Goal: Task Accomplishment & Management: Complete application form

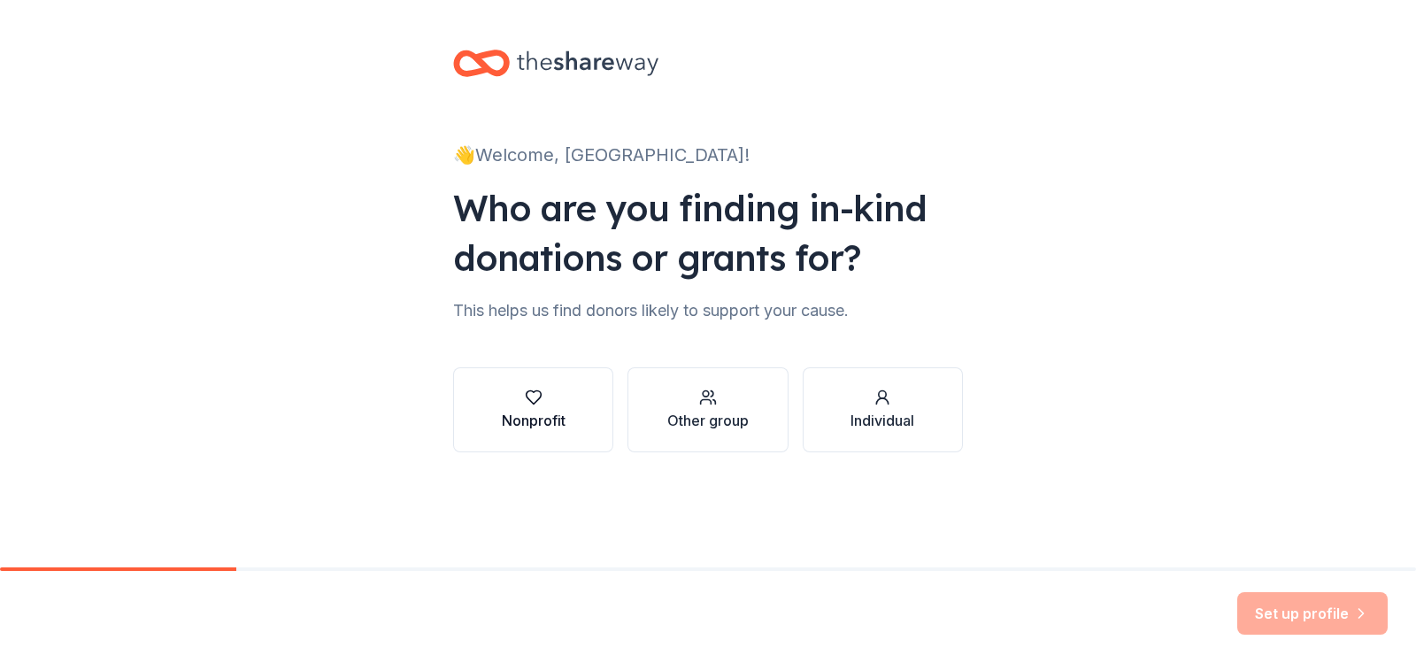
click at [547, 421] on div "Nonprofit" at bounding box center [534, 420] width 64 height 21
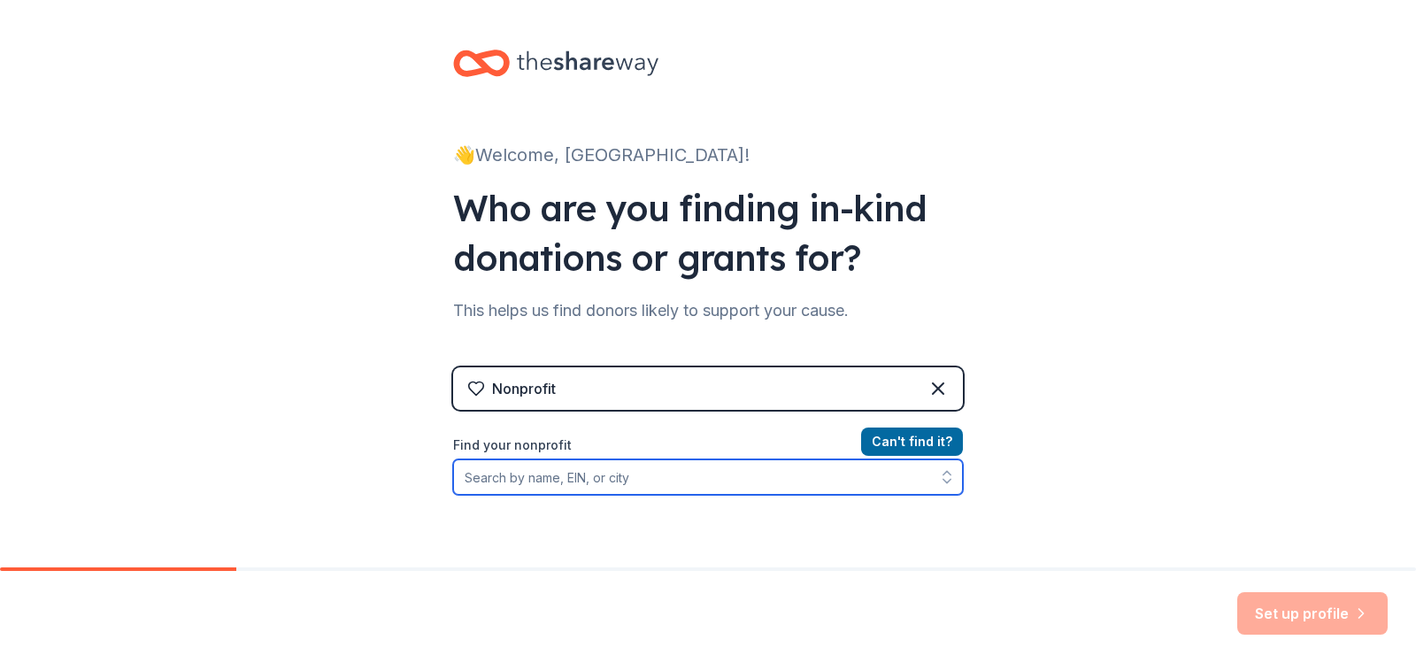
click at [699, 480] on input "Find your nonprofit" at bounding box center [708, 476] width 510 height 35
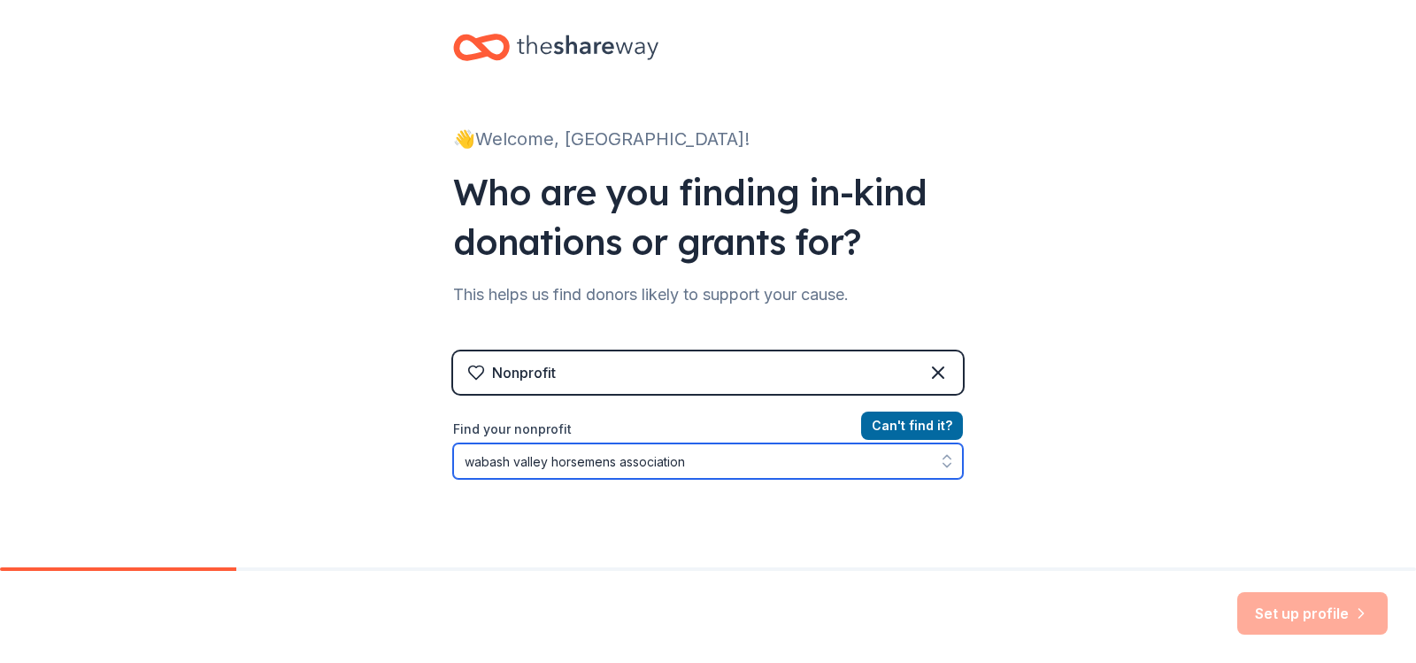
click at [603, 465] on input "wabash valley horsemens association" at bounding box center [708, 460] width 510 height 35
type input "wabash valley horsemen's association"
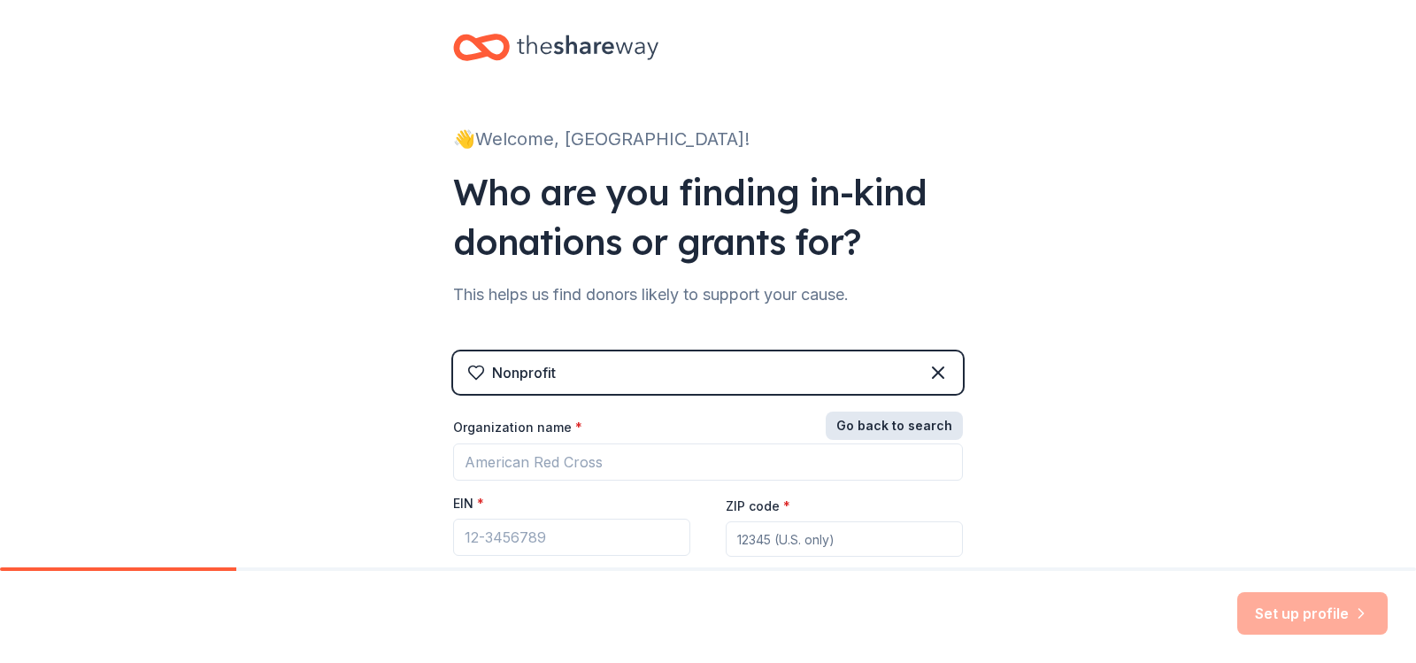
click at [918, 431] on button "Go back to search" at bounding box center [894, 425] width 137 height 28
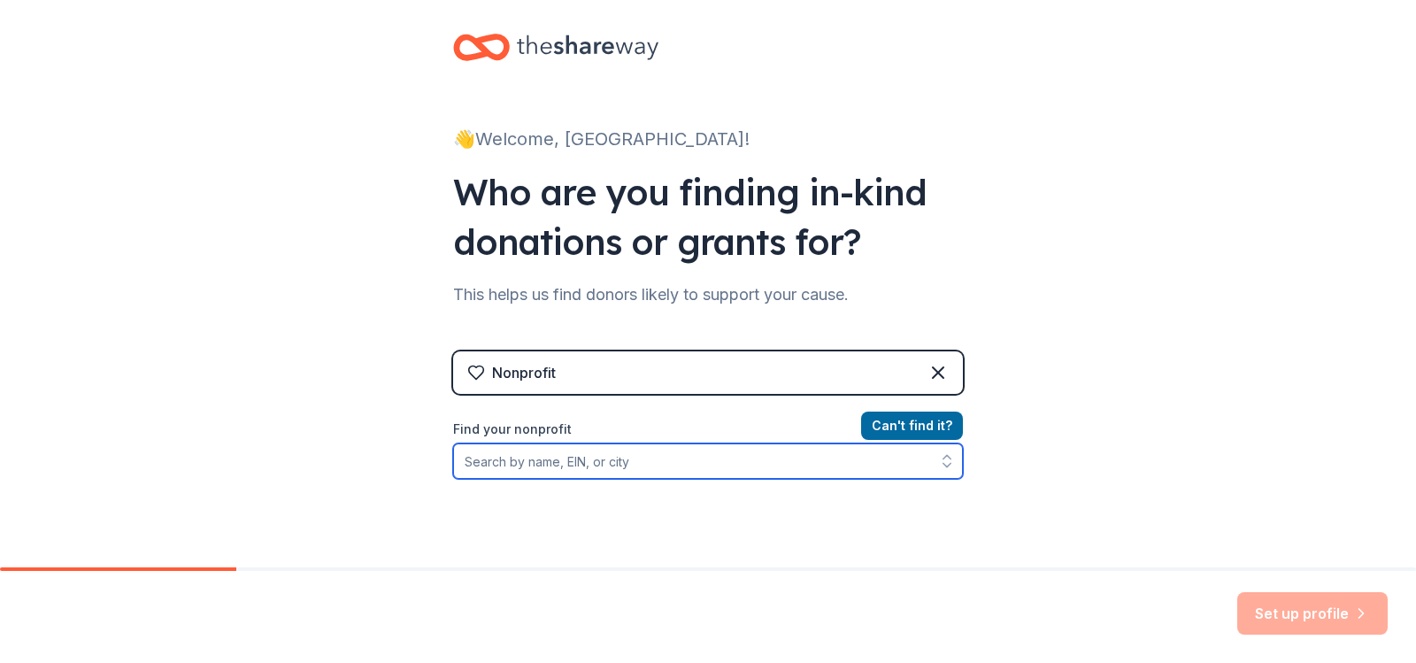
click at [784, 473] on input "Find your nonprofit" at bounding box center [708, 460] width 510 height 35
click at [578, 468] on input "Find your nonprofit" at bounding box center [708, 460] width 510 height 35
paste input "99-0610378"
type input "99-0610378"
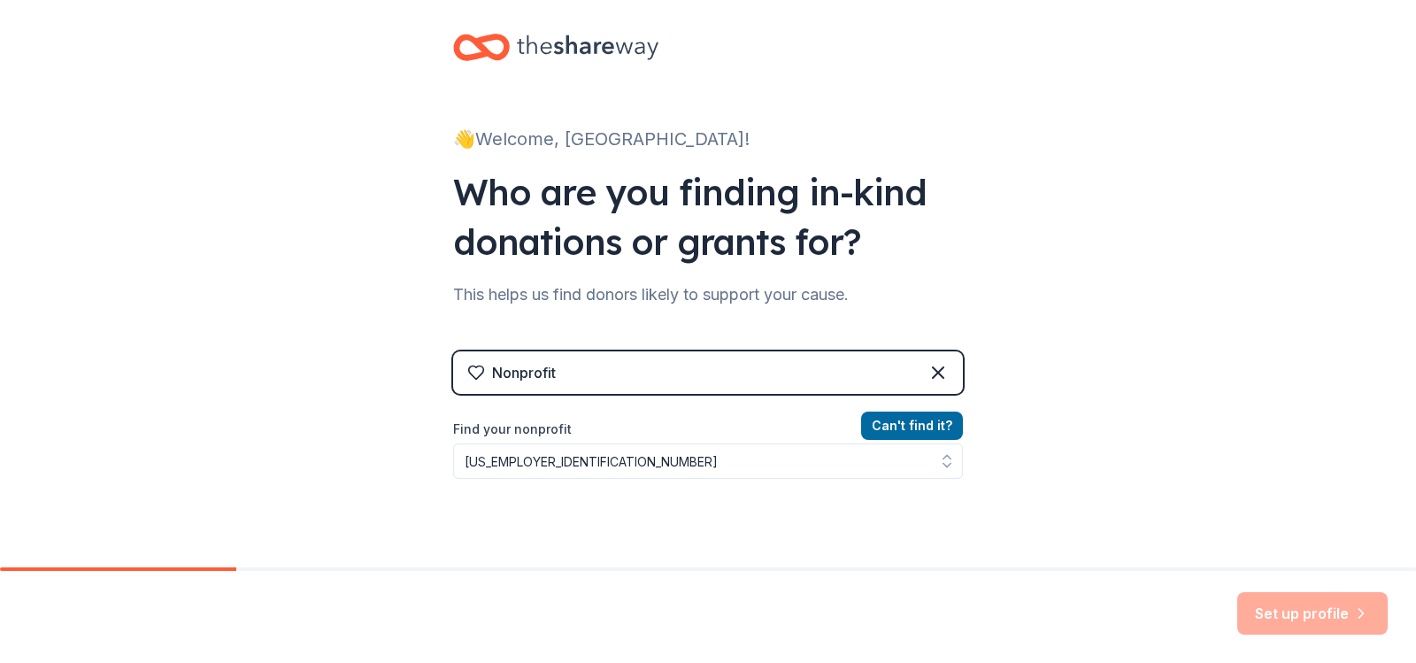
click at [1049, 501] on div "👋 Welcome, Wabash! Who are you finding in-kind donations or grants for? This he…" at bounding box center [708, 362] width 1416 height 757
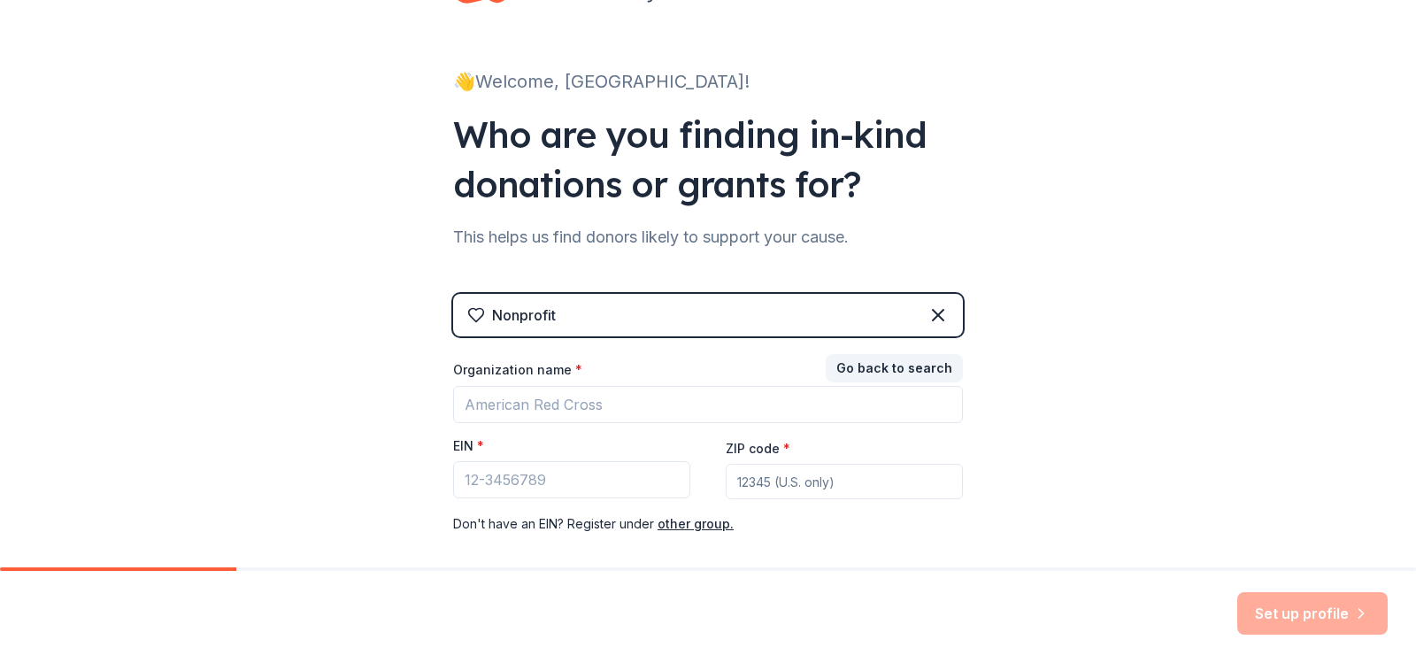
scroll to position [104, 0]
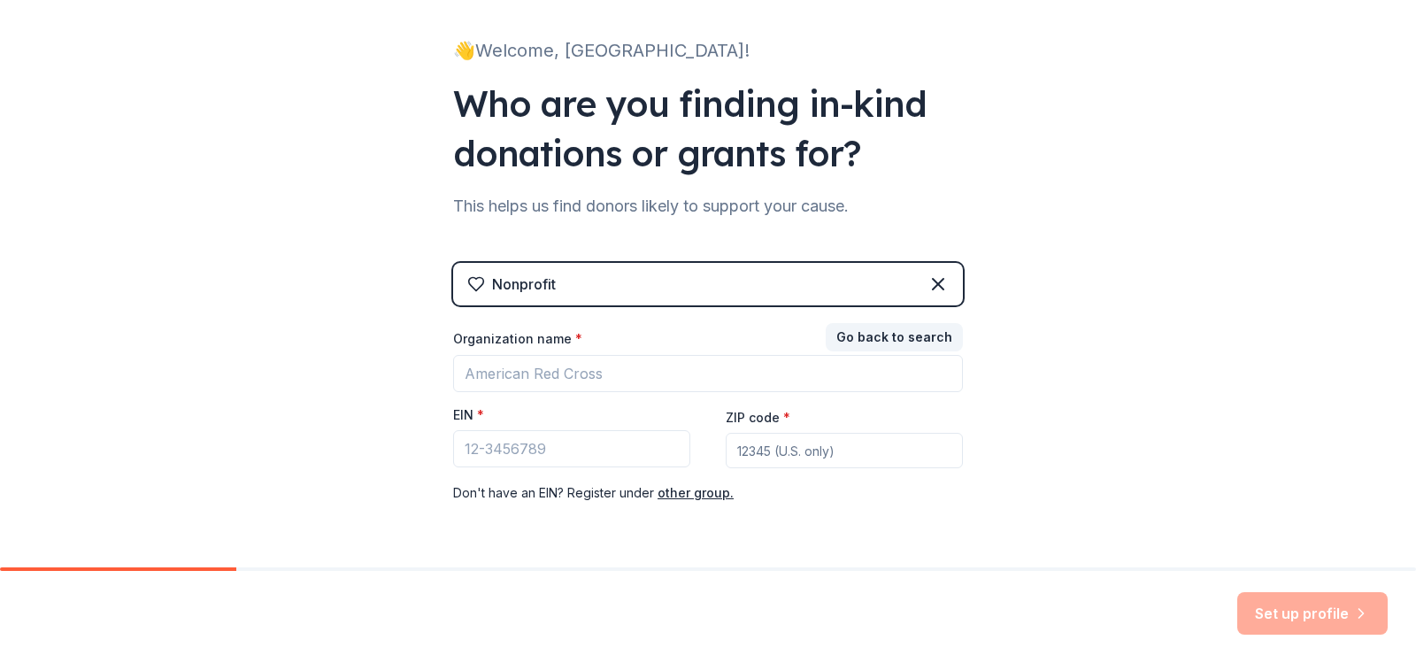
click at [811, 454] on input "ZIP code *" at bounding box center [844, 450] width 237 height 35
type input "47802"
click at [1027, 435] on div "👋 Welcome, Wabash! Who are you finding in-kind donations or grants for? This he…" at bounding box center [708, 260] width 1416 height 728
click at [697, 494] on button "other group." at bounding box center [695, 492] width 76 height 21
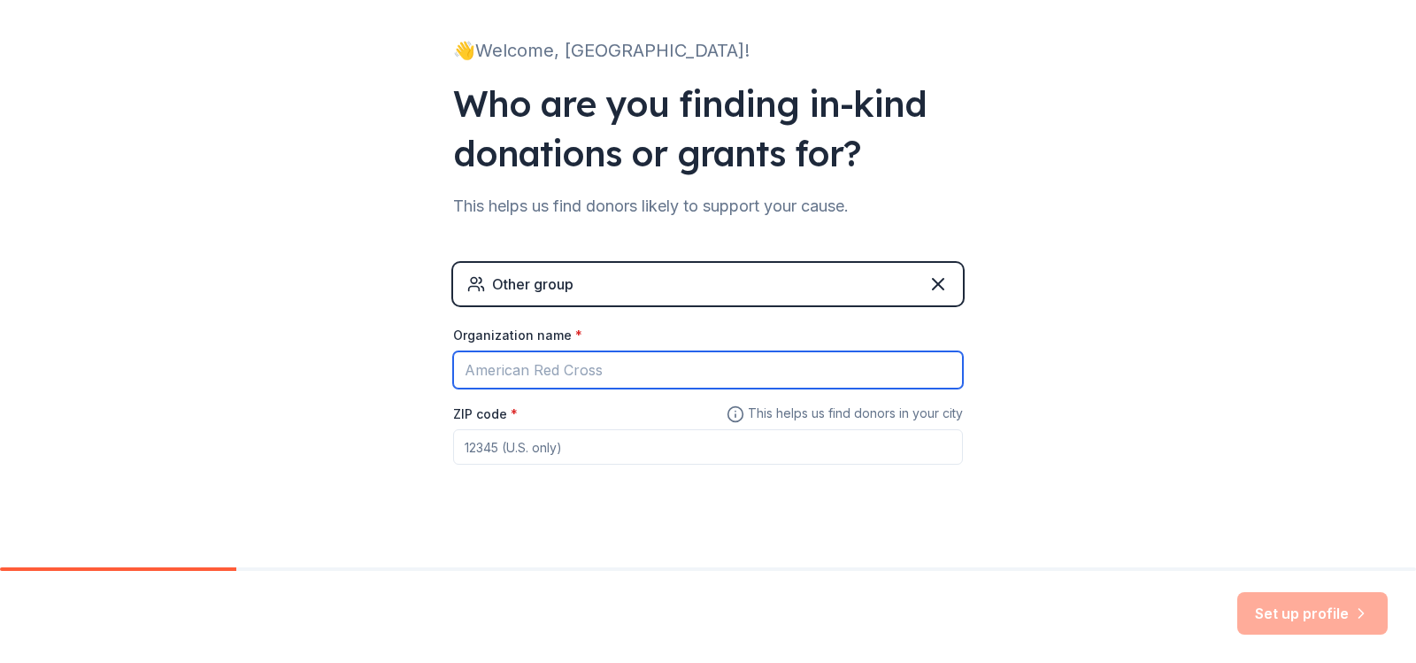
click at [597, 374] on input "Organization name *" at bounding box center [708, 369] width 510 height 37
type input "Wabash Valley Horsemen's Association"
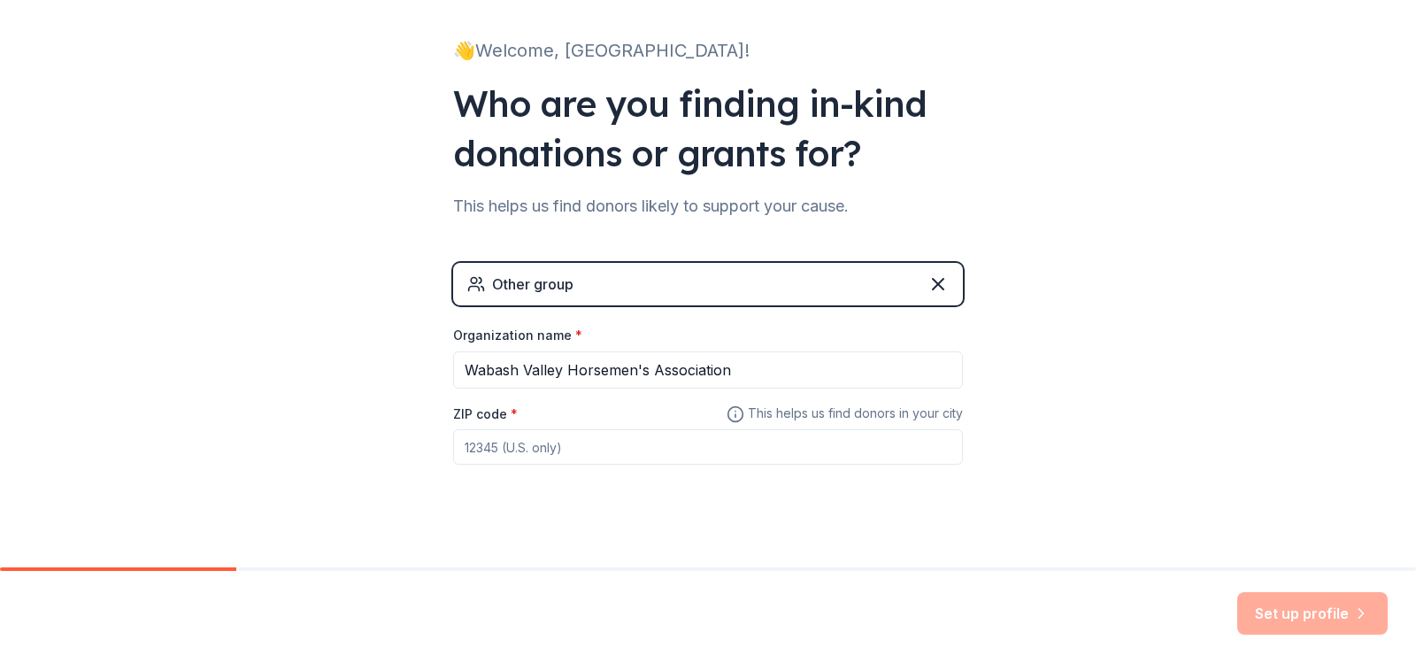
click at [628, 445] on input "ZIP code *" at bounding box center [708, 446] width 510 height 35
type input "47802"
click at [1296, 612] on button "Set up profile" at bounding box center [1312, 613] width 150 height 42
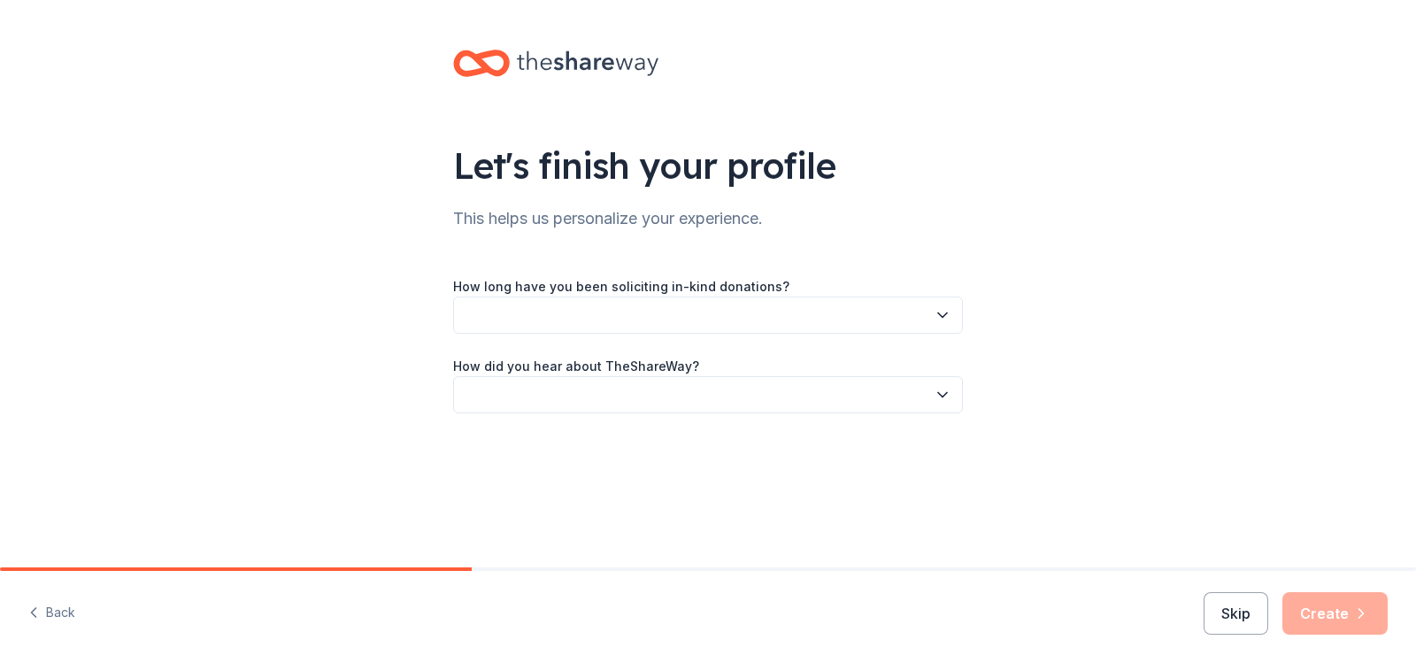
click at [937, 323] on icon "button" at bounding box center [943, 315] width 18 height 18
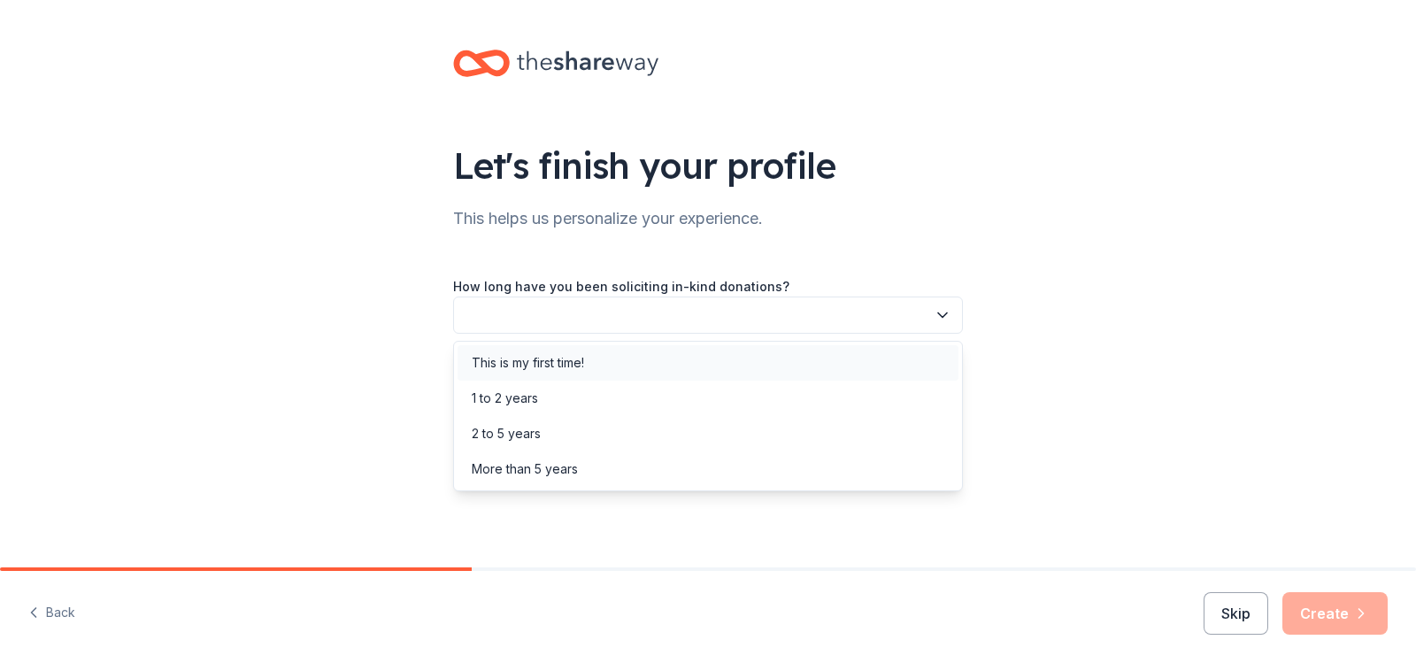
click at [912, 352] on div "This is my first time!" at bounding box center [707, 362] width 501 height 35
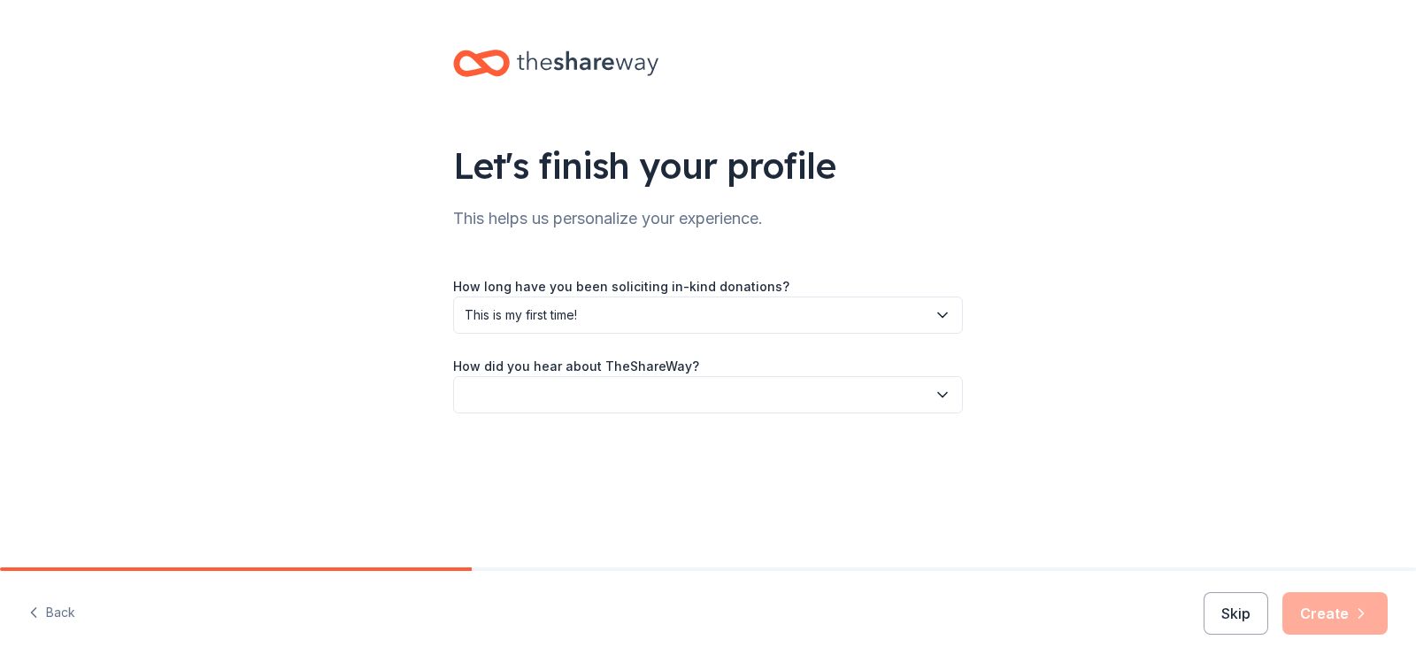
click at [865, 395] on button "button" at bounding box center [708, 394] width 510 height 37
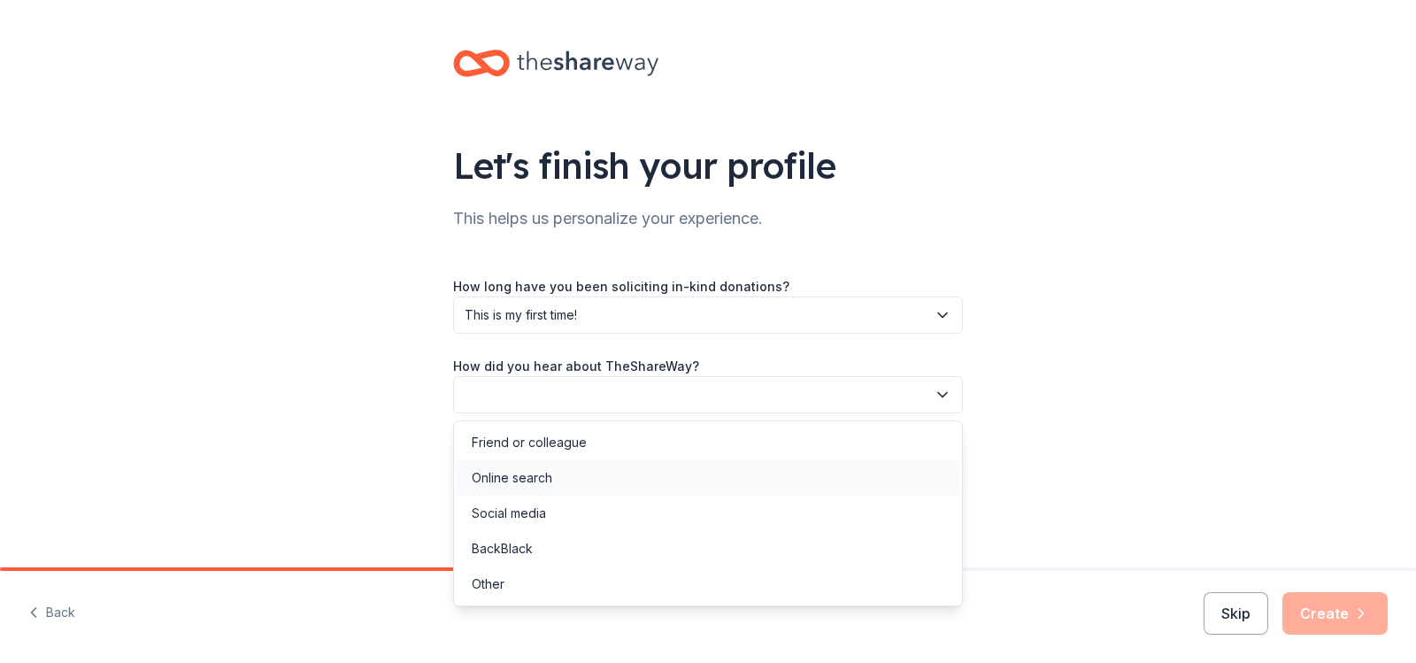
click at [821, 475] on div "Online search" at bounding box center [707, 477] width 501 height 35
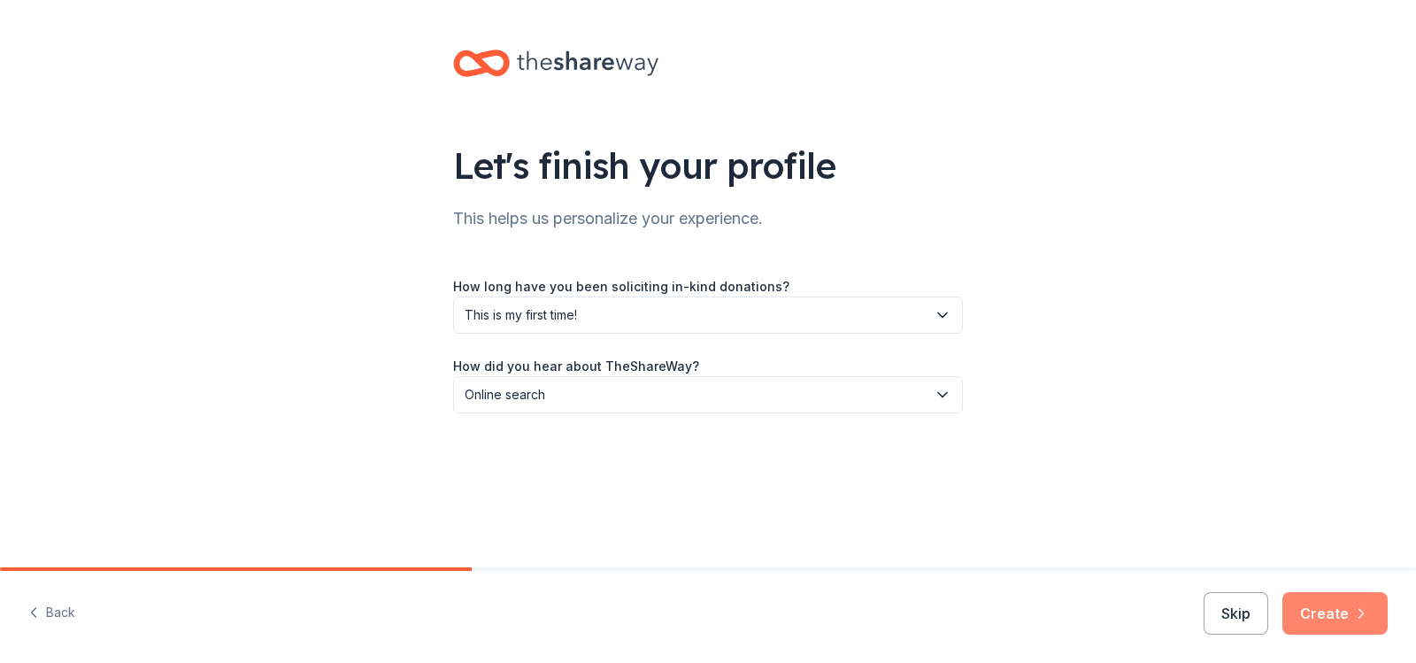
click at [1333, 612] on button "Create" at bounding box center [1334, 613] width 105 height 42
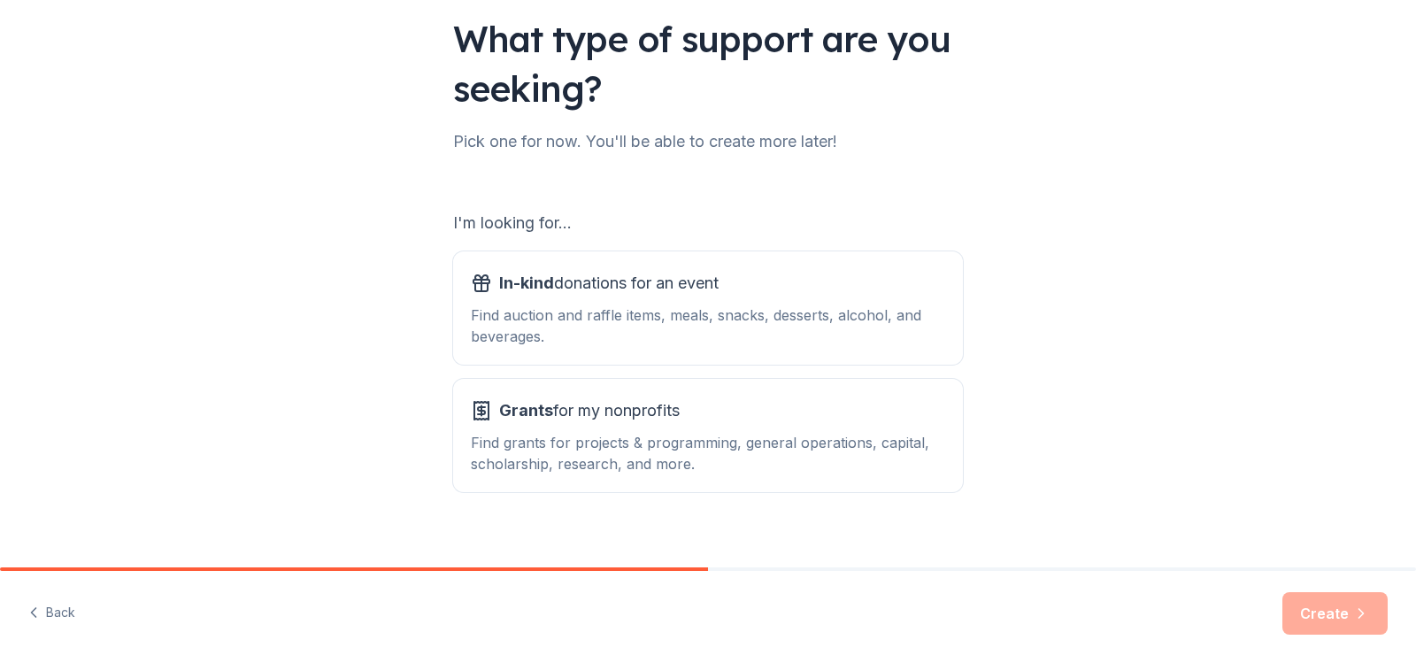
scroll to position [147, 0]
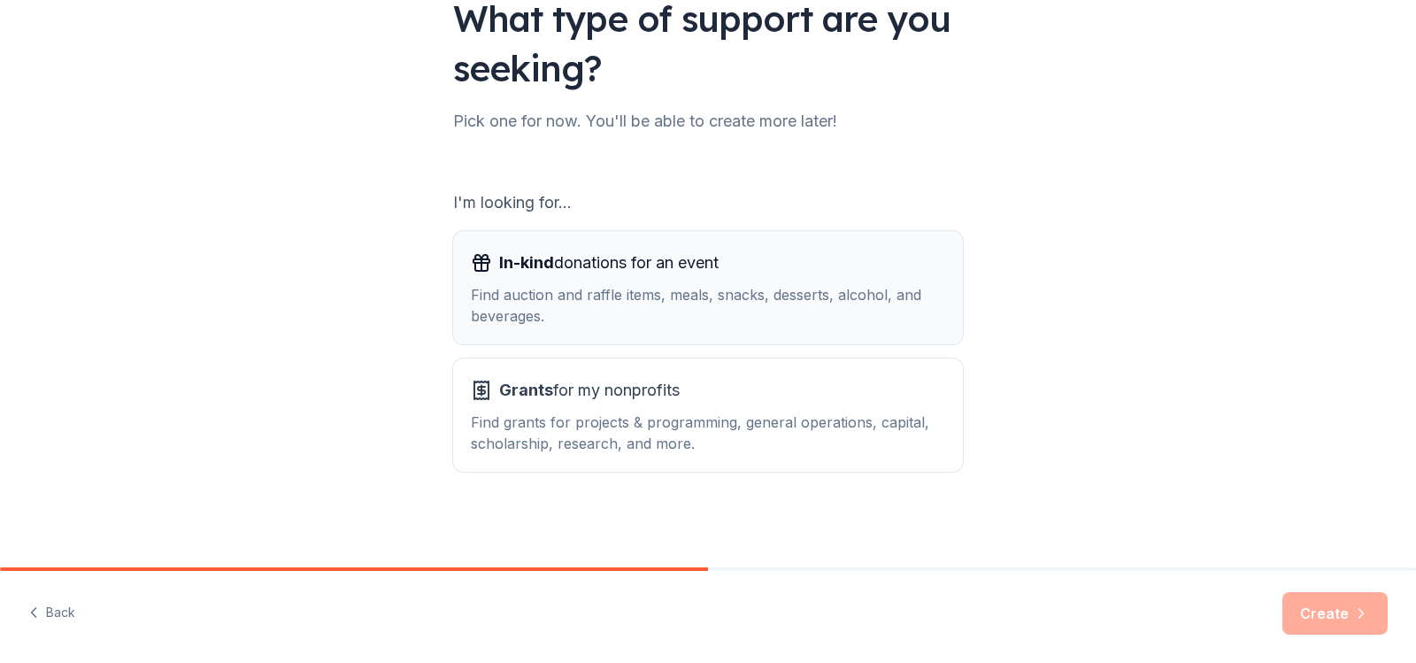
click at [711, 298] on div "Find auction and raffle items, meals, snacks, desserts, alcohol, and beverages." at bounding box center [708, 305] width 474 height 42
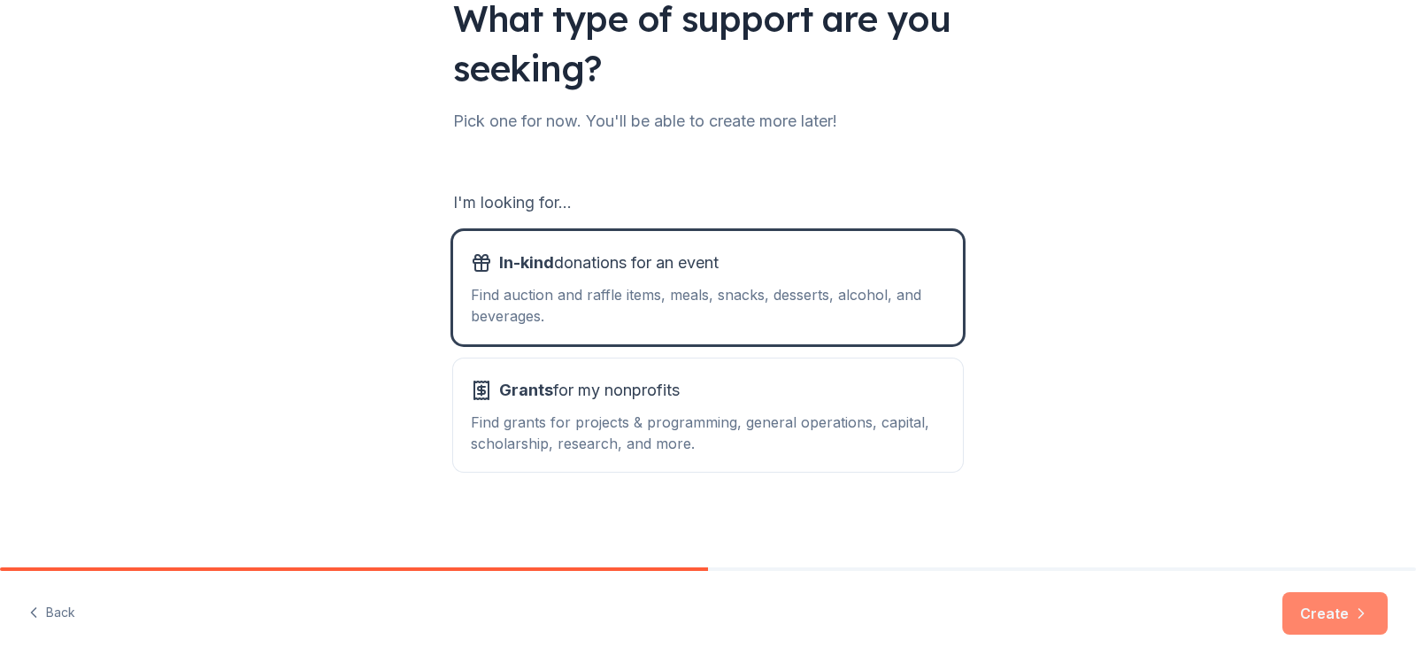
click at [1310, 610] on button "Create" at bounding box center [1334, 613] width 105 height 42
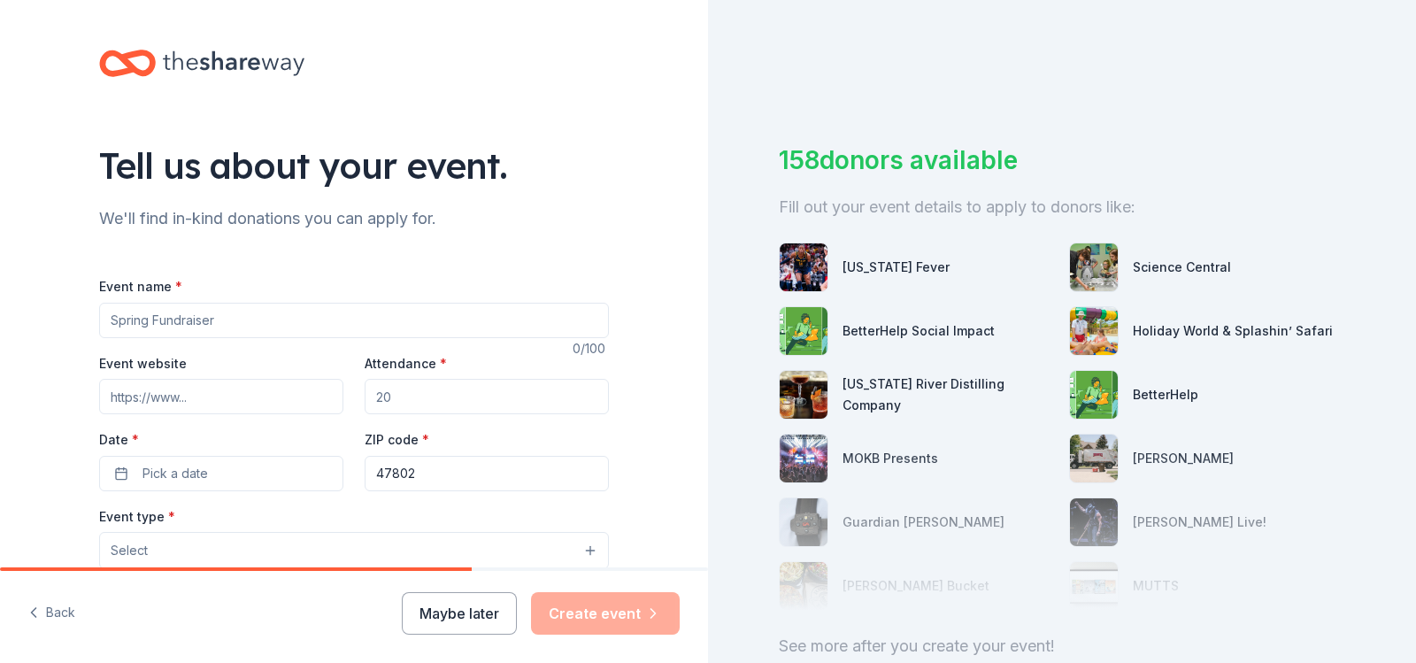
click at [295, 335] on input "Event name *" at bounding box center [354, 320] width 510 height 35
type input "p"
type input "Purse Bingo"
click at [399, 403] on input "Attendance *" at bounding box center [487, 396] width 244 height 35
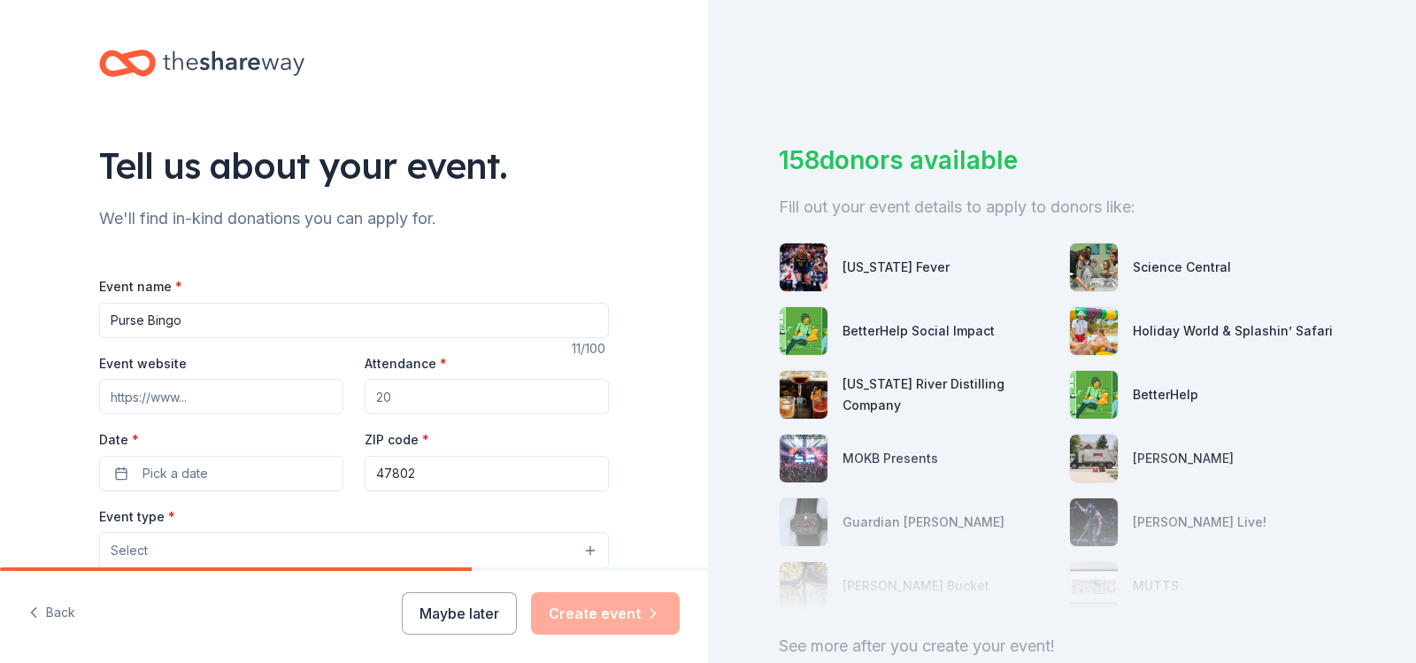
type input "5"
type input "100"
click at [228, 476] on button "Pick a date" at bounding box center [221, 473] width 244 height 35
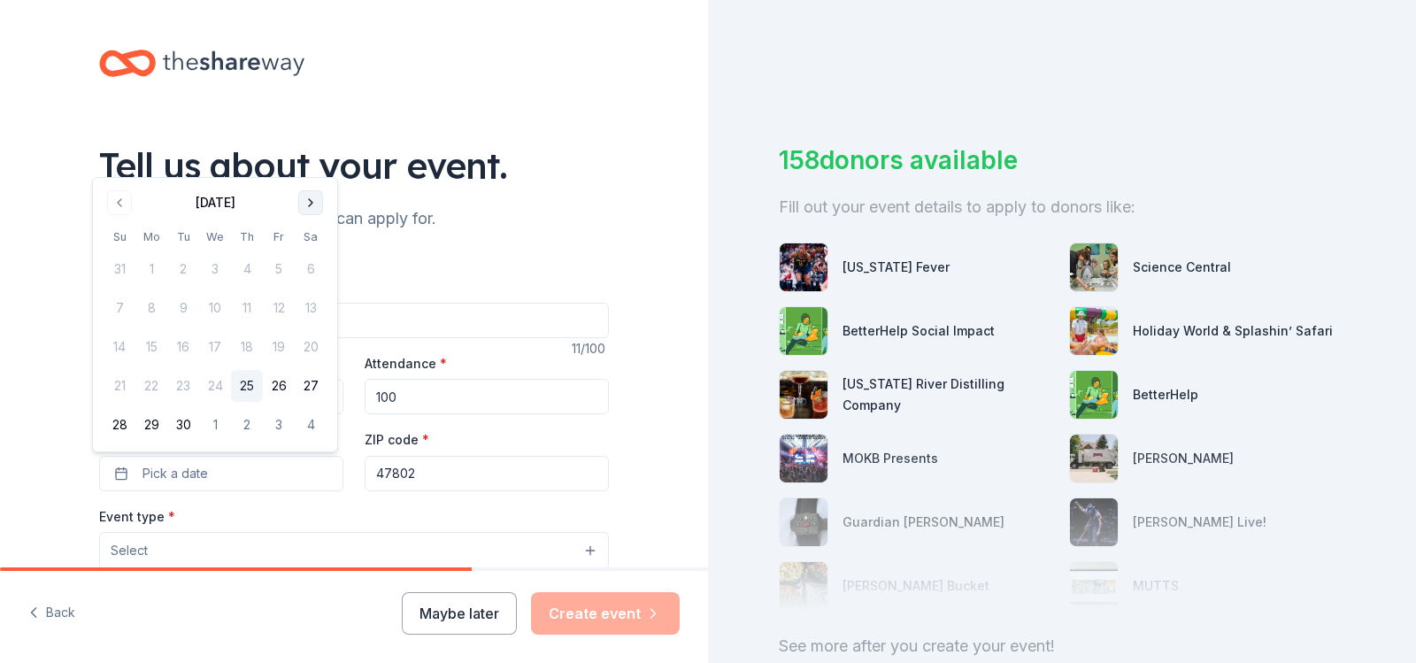
click at [311, 204] on button "Go to next month" at bounding box center [310, 202] width 25 height 25
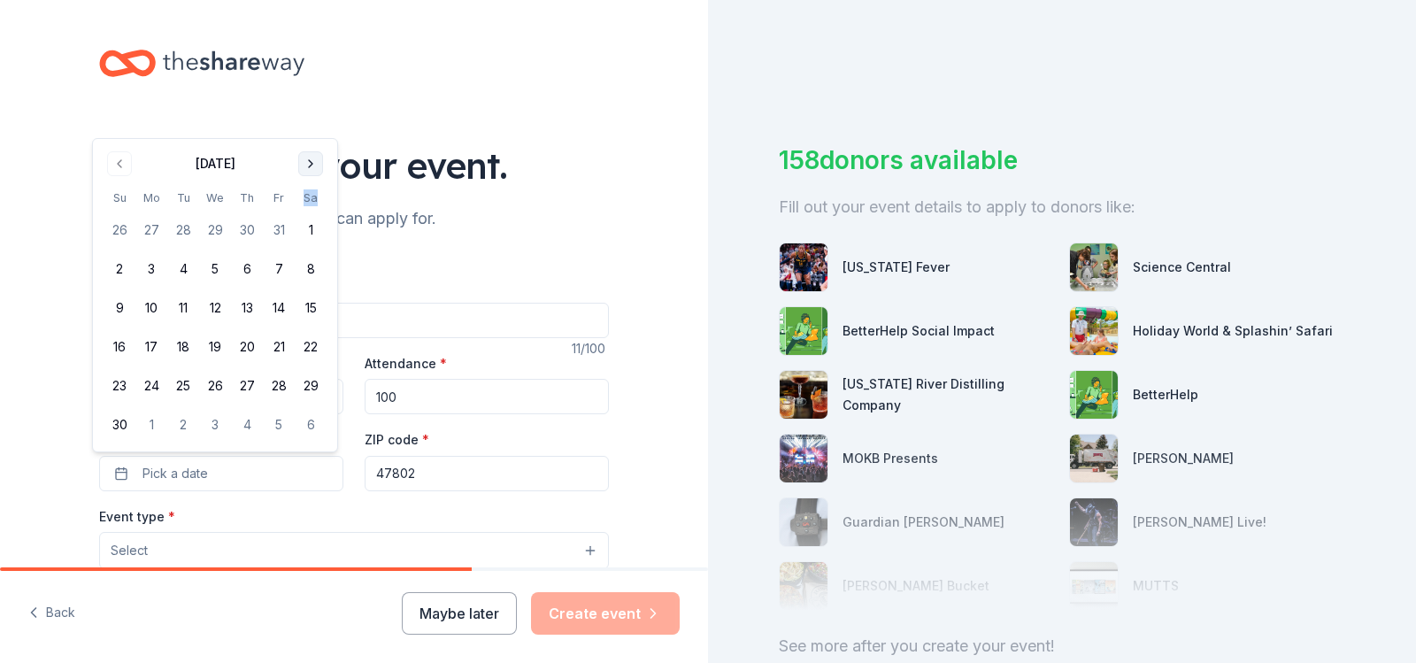
click at [311, 204] on th "Sa" at bounding box center [311, 197] width 32 height 19
click at [308, 163] on button "Go to next month" at bounding box center [310, 163] width 25 height 25
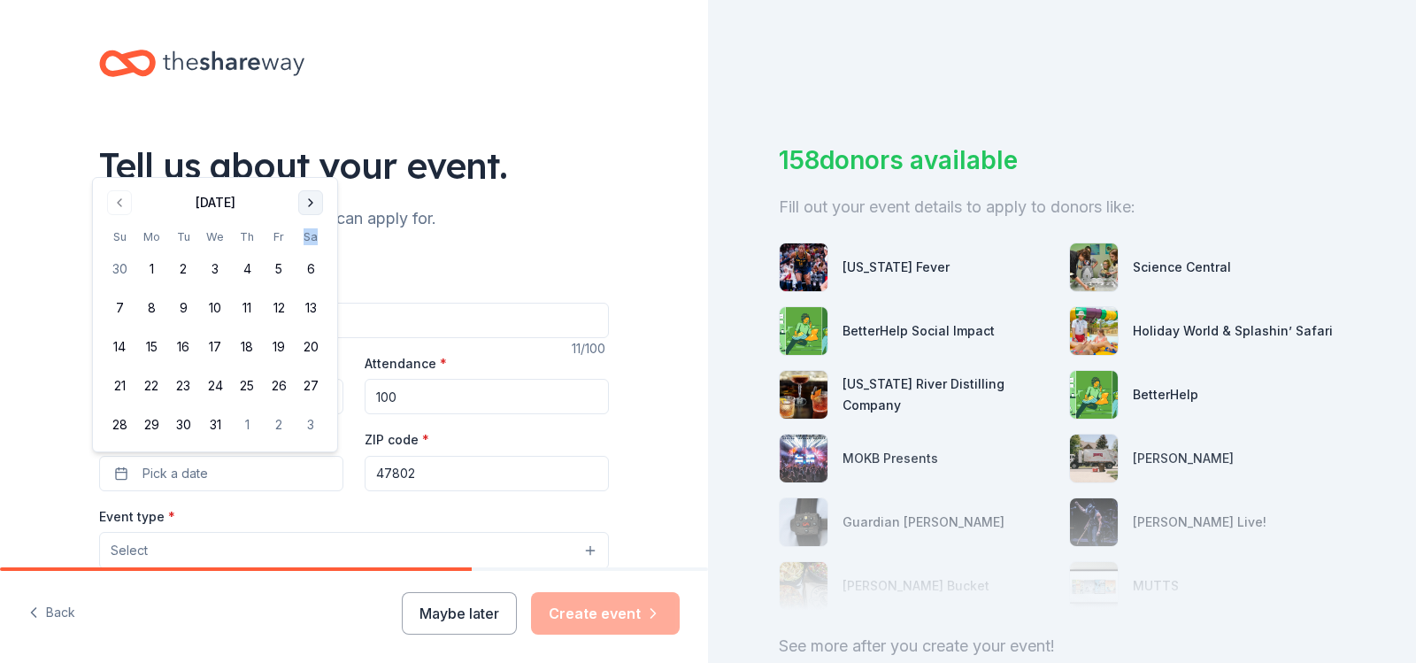
click at [309, 193] on button "Go to next month" at bounding box center [310, 202] width 25 height 25
click at [309, 199] on button "Go to next month" at bounding box center [310, 202] width 25 height 25
click at [313, 235] on button "Go to next month" at bounding box center [310, 241] width 25 height 25
click at [313, 209] on button "Go to next month" at bounding box center [310, 202] width 25 height 25
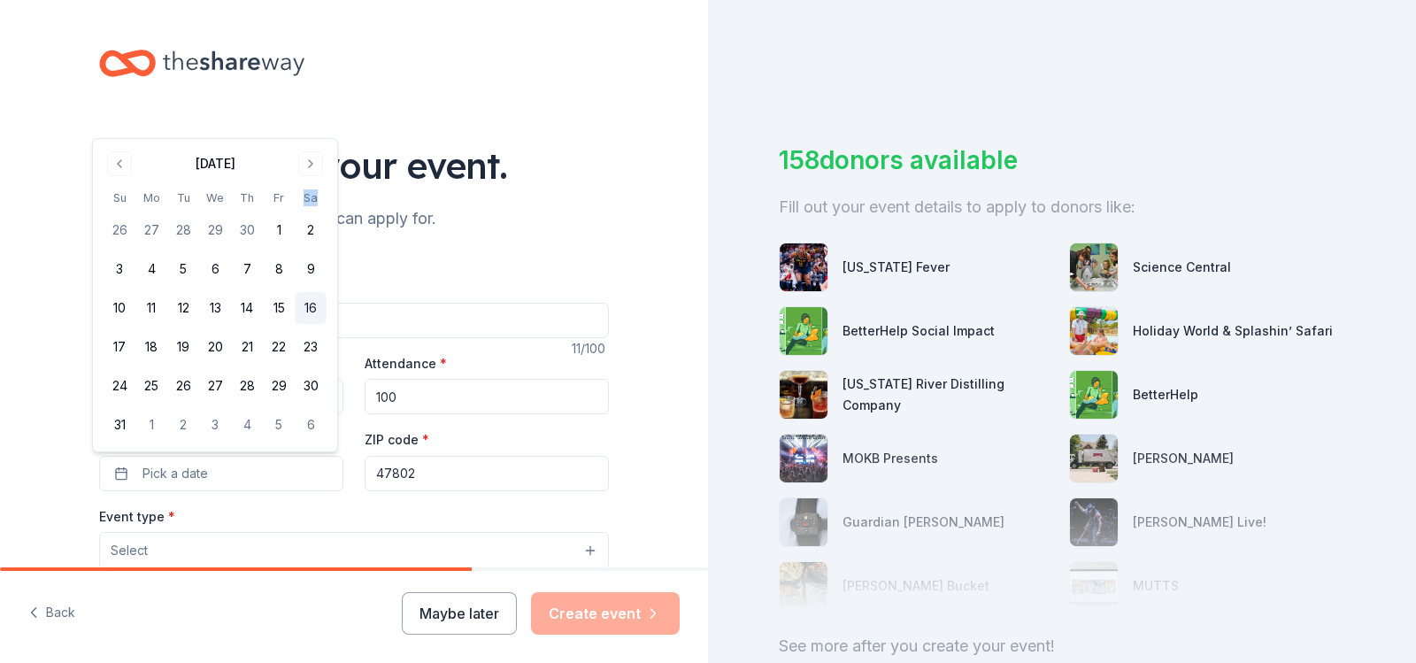
click at [319, 308] on button "16" at bounding box center [311, 308] width 32 height 32
click at [292, 509] on div "Event type * Select" at bounding box center [354, 537] width 510 height 65
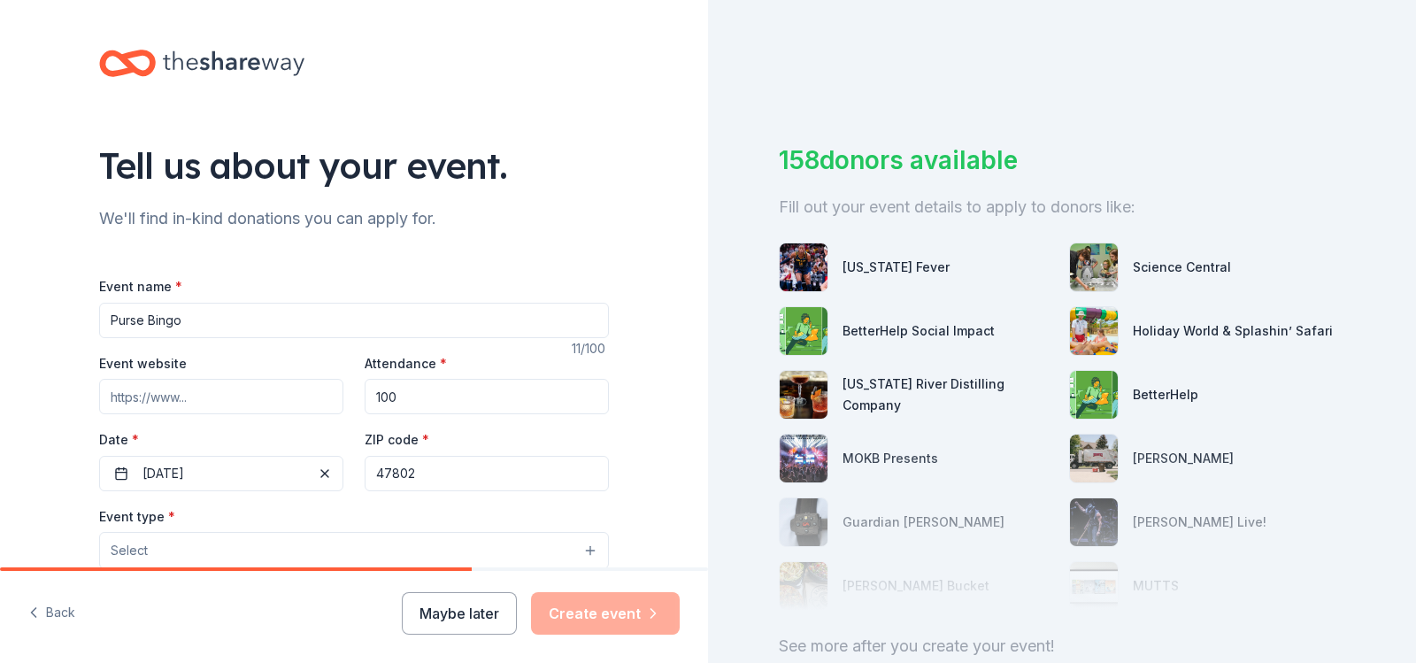
click at [199, 399] on input "Event website" at bounding box center [221, 396] width 244 height 35
type input "Wabash Valley Horsemen's Association on Facebook"
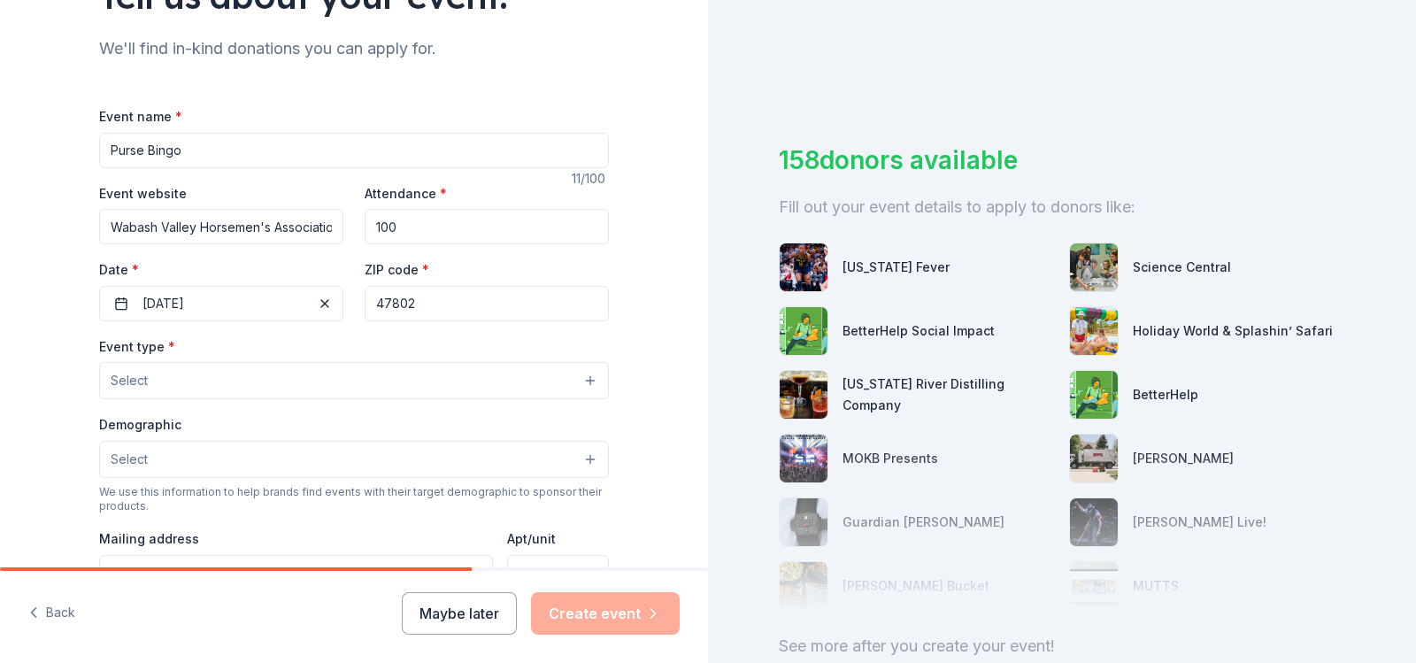
scroll to position [177, 0]
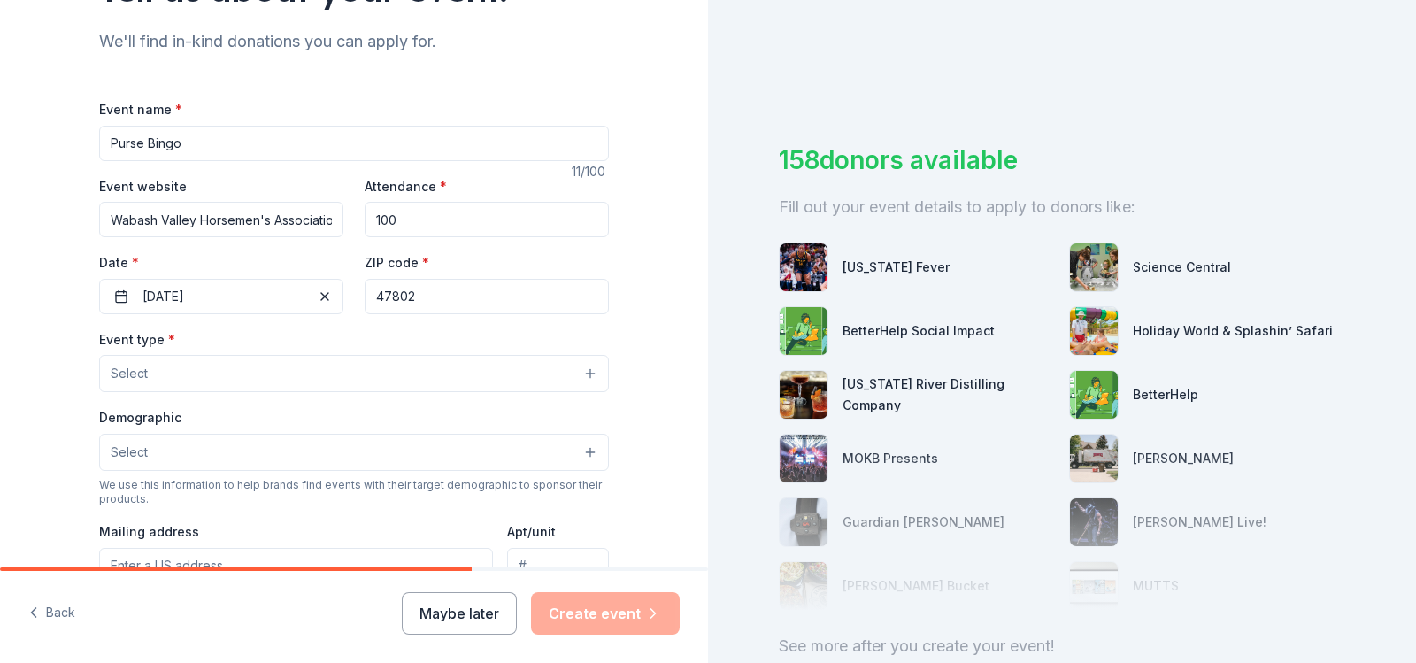
click at [357, 383] on button "Select" at bounding box center [354, 373] width 510 height 37
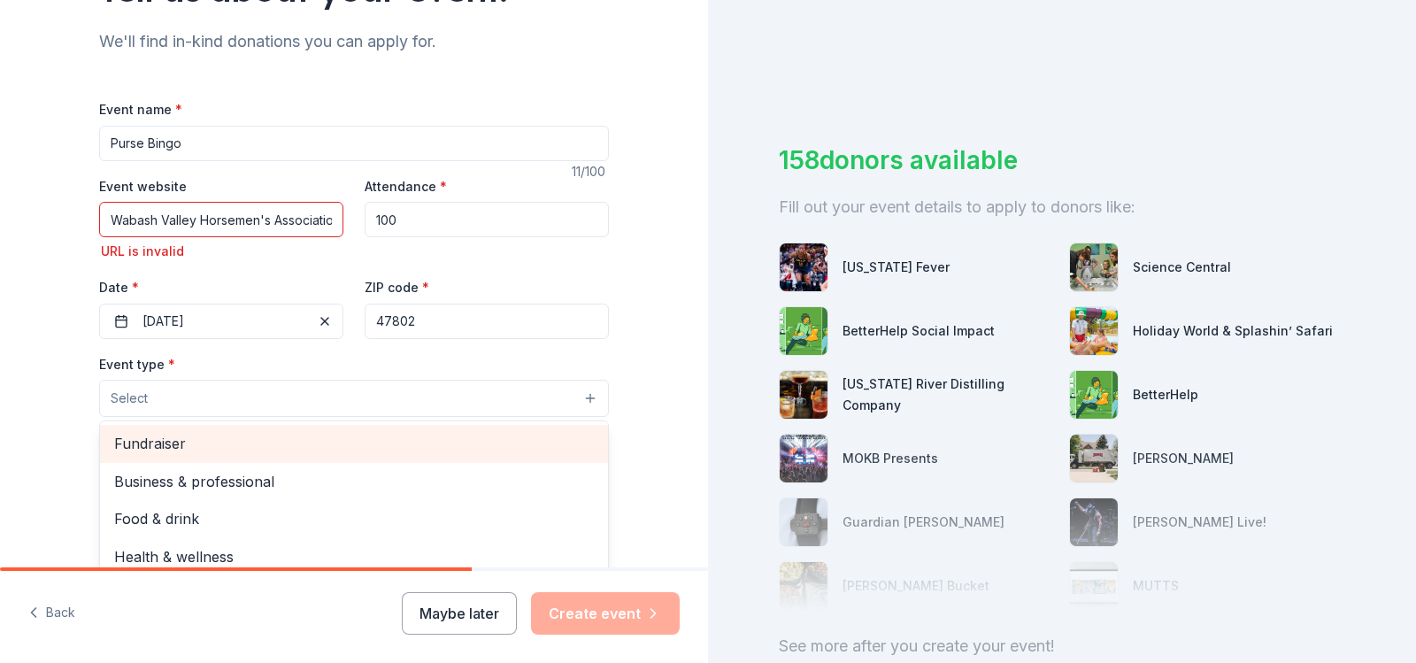
click at [324, 449] on span "Fundraiser" at bounding box center [354, 443] width 480 height 23
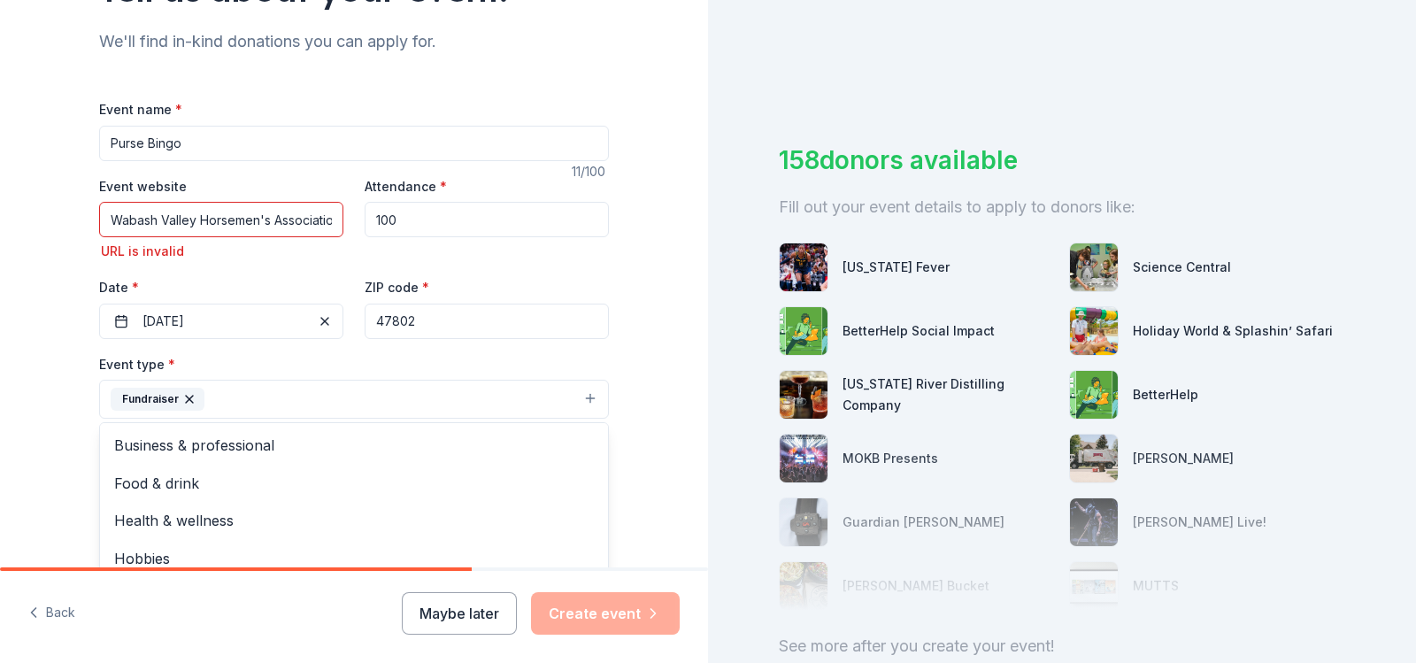
click at [642, 410] on div "Tell us about your event. We'll find in-kind donations you can apply for. Event…" at bounding box center [354, 425] width 708 height 1204
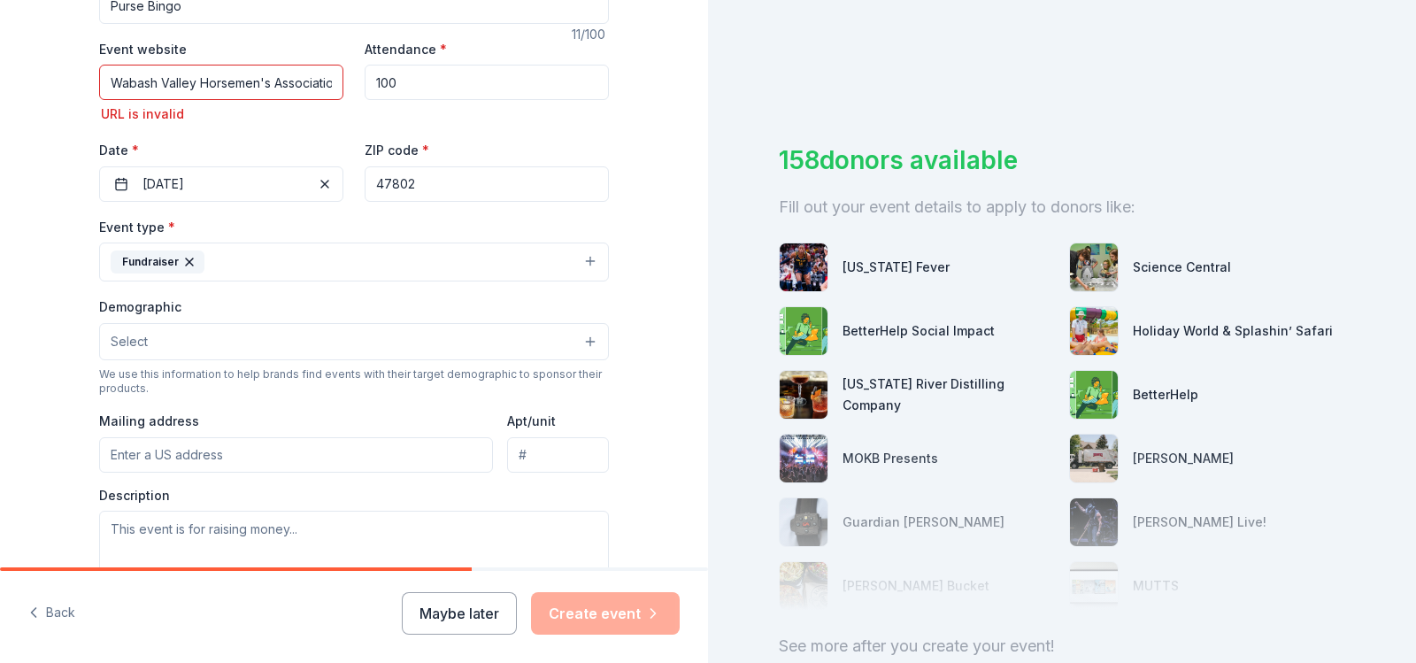
scroll to position [354, 0]
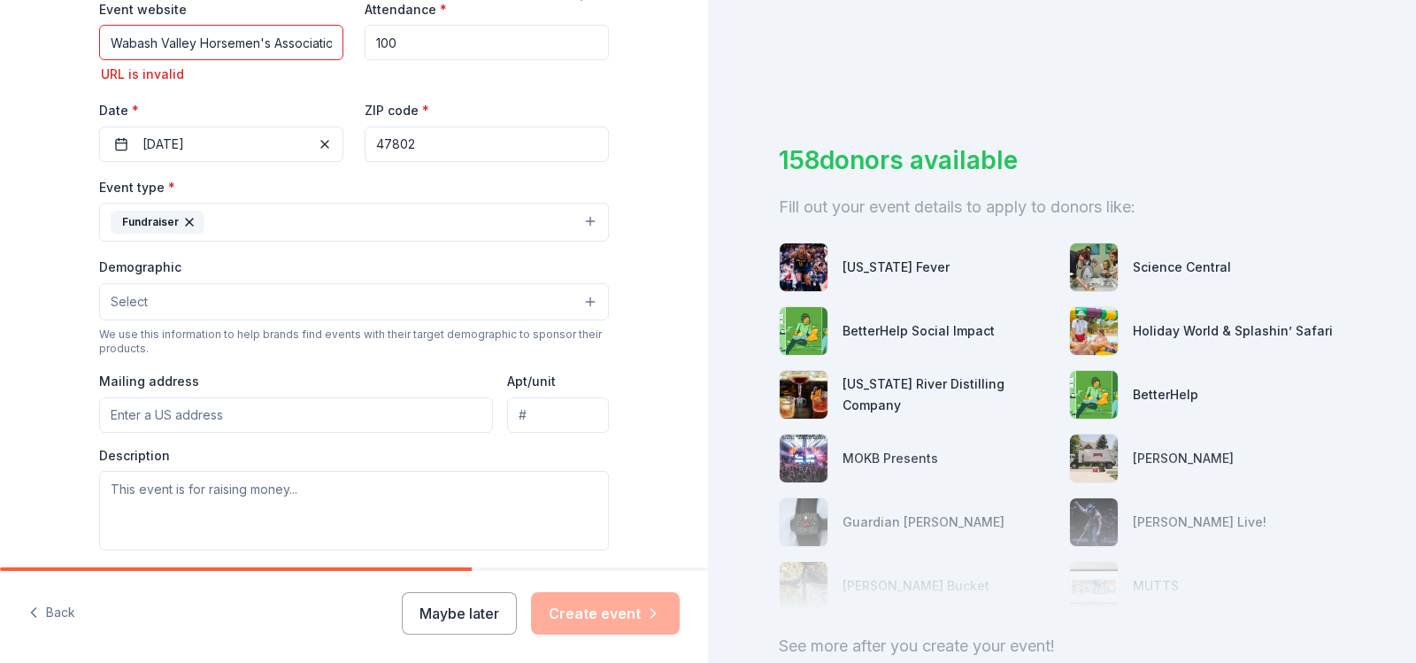
click at [498, 229] on button "Fundraiser" at bounding box center [354, 222] width 510 height 39
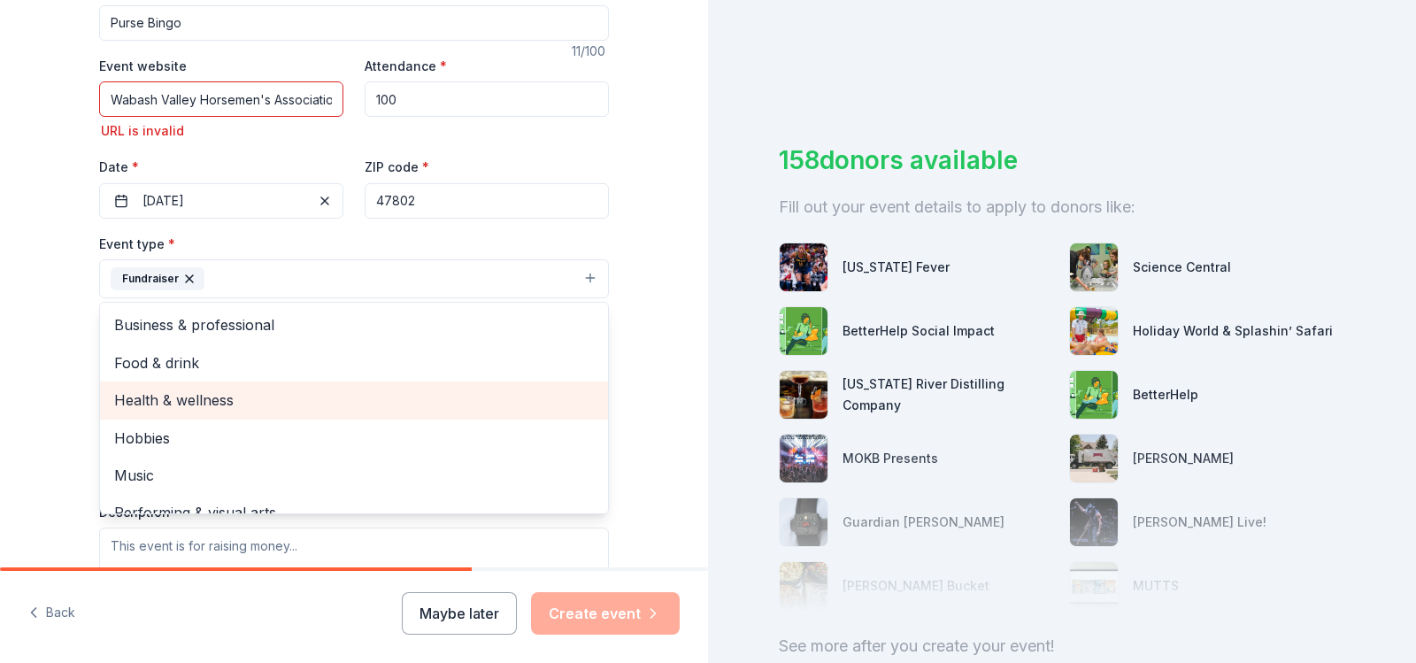
scroll to position [265, 0]
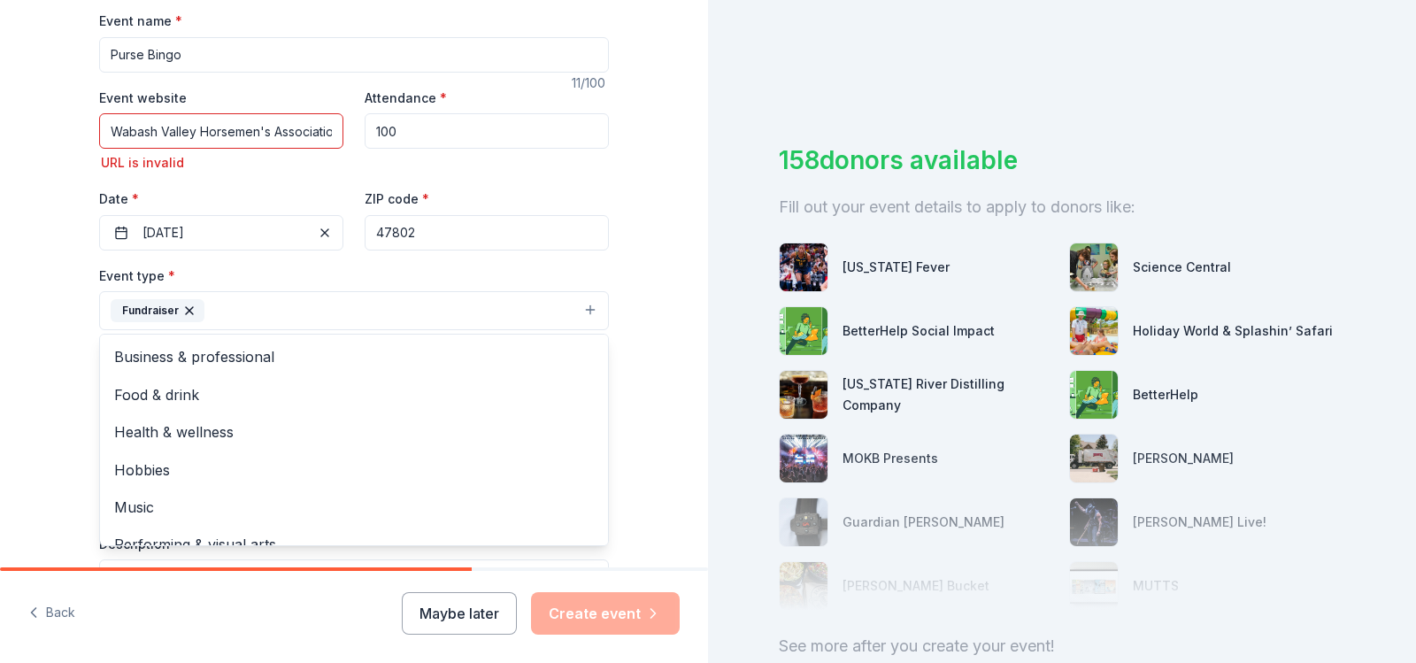
click at [637, 290] on div "Tell us about your event. We'll find in-kind donations you can apply for. Event…" at bounding box center [354, 337] width 708 height 1204
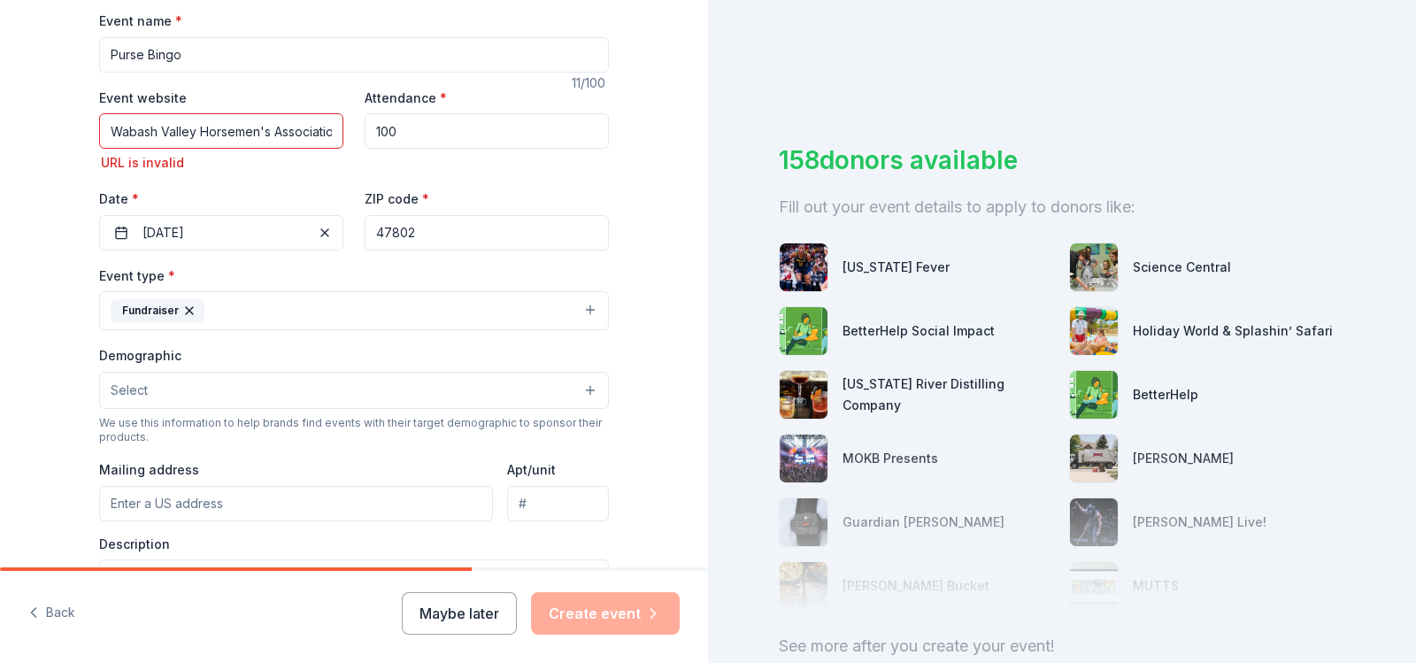
click at [465, 392] on button "Select" at bounding box center [354, 390] width 510 height 37
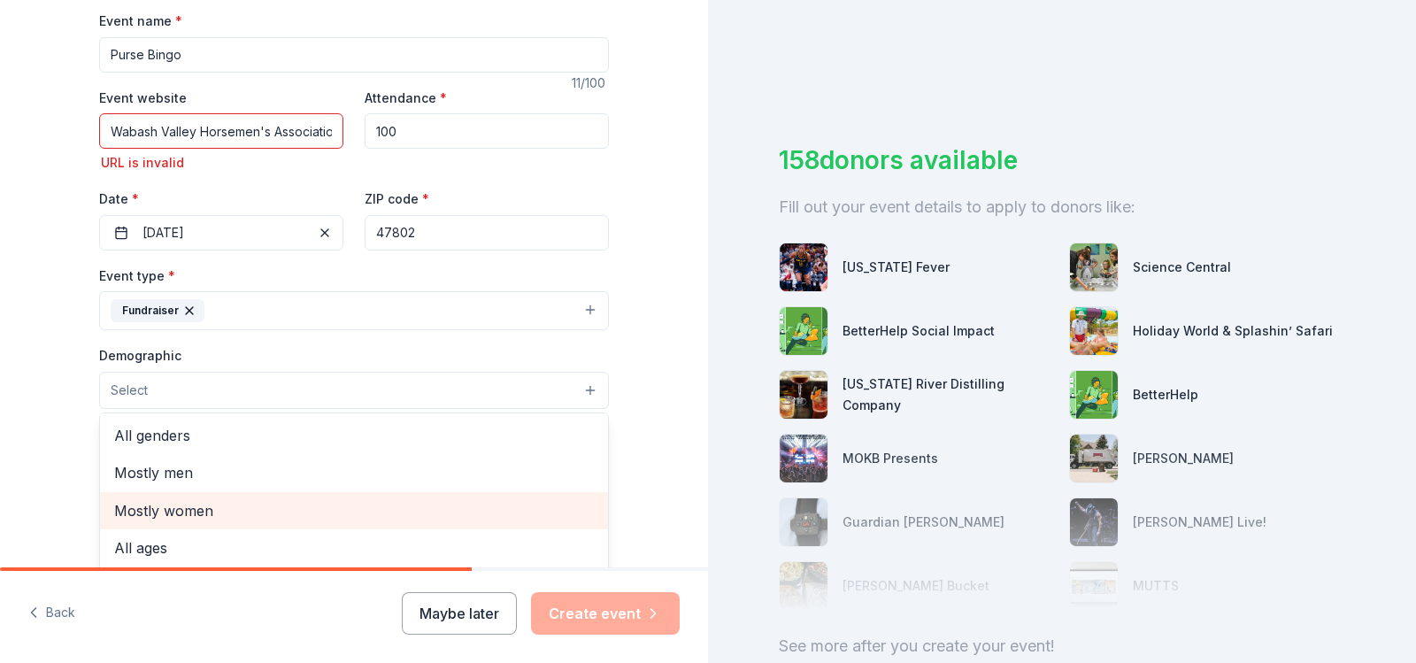
click at [249, 502] on span "Mostly women" at bounding box center [354, 510] width 480 height 23
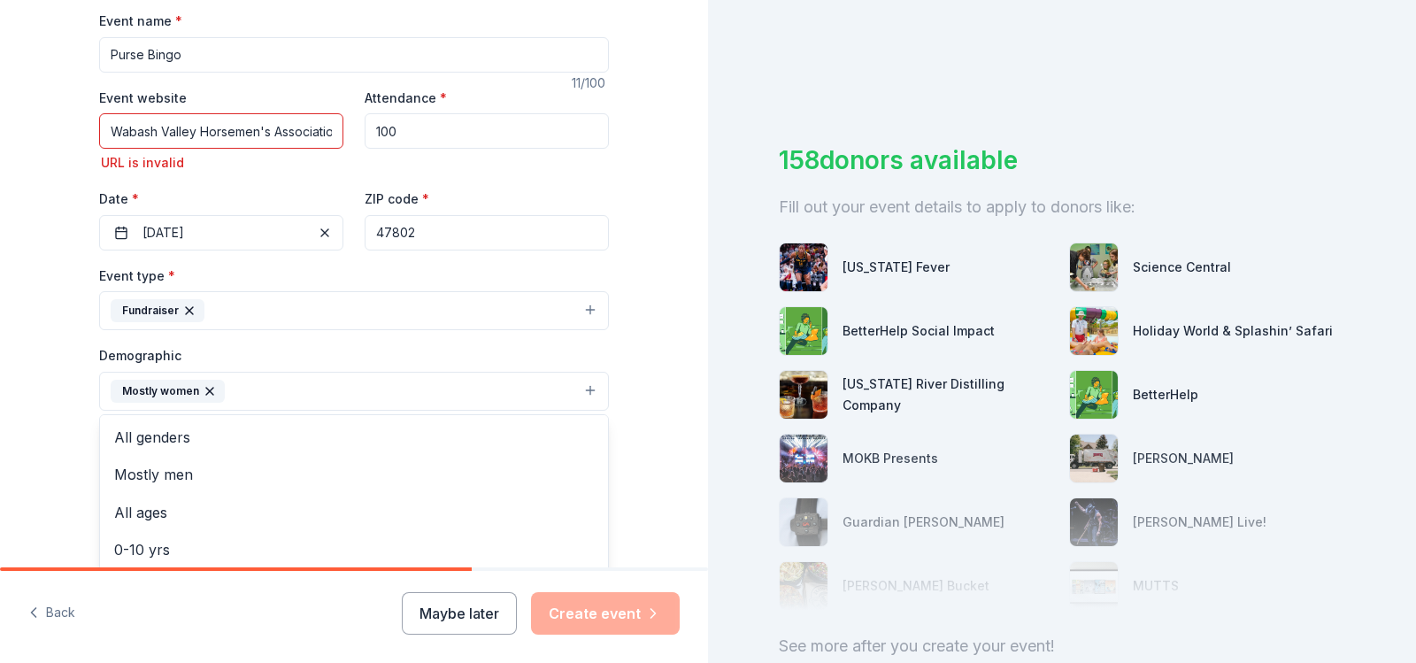
click at [670, 423] on div "Tell us about your event. We'll find in-kind donations you can apply for. Event…" at bounding box center [354, 338] width 708 height 1206
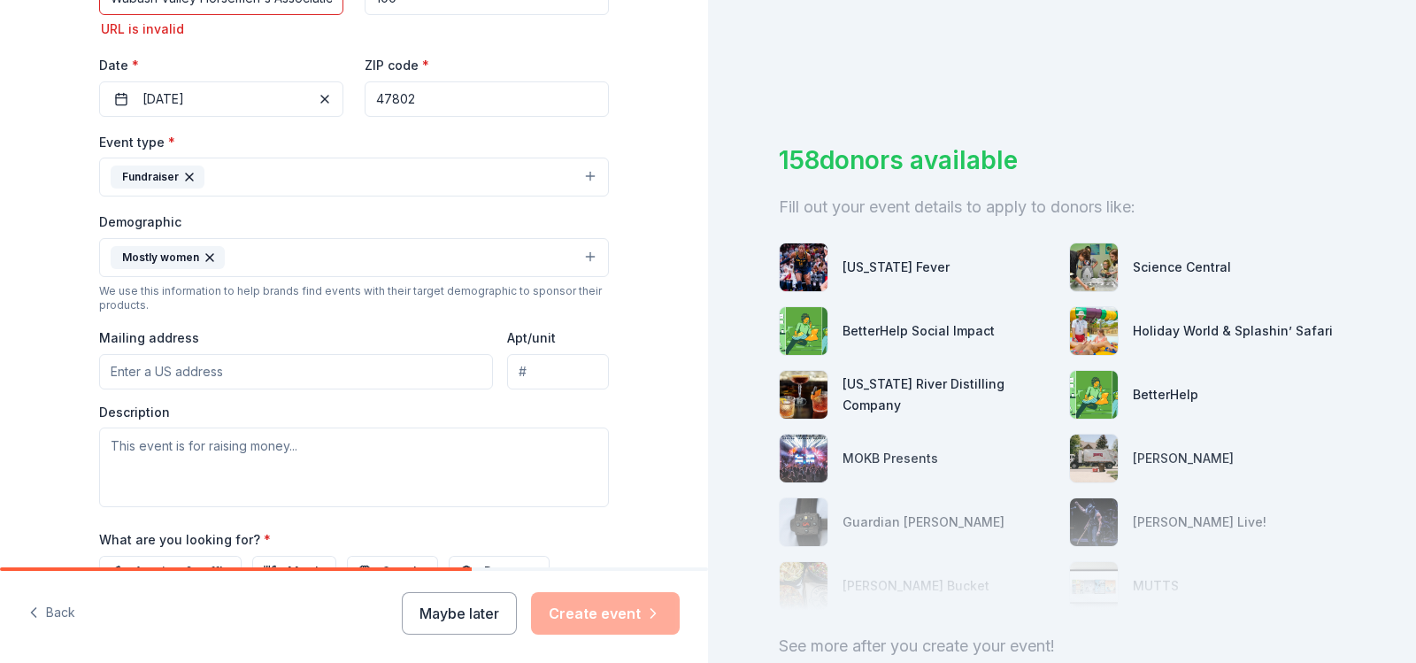
scroll to position [442, 0]
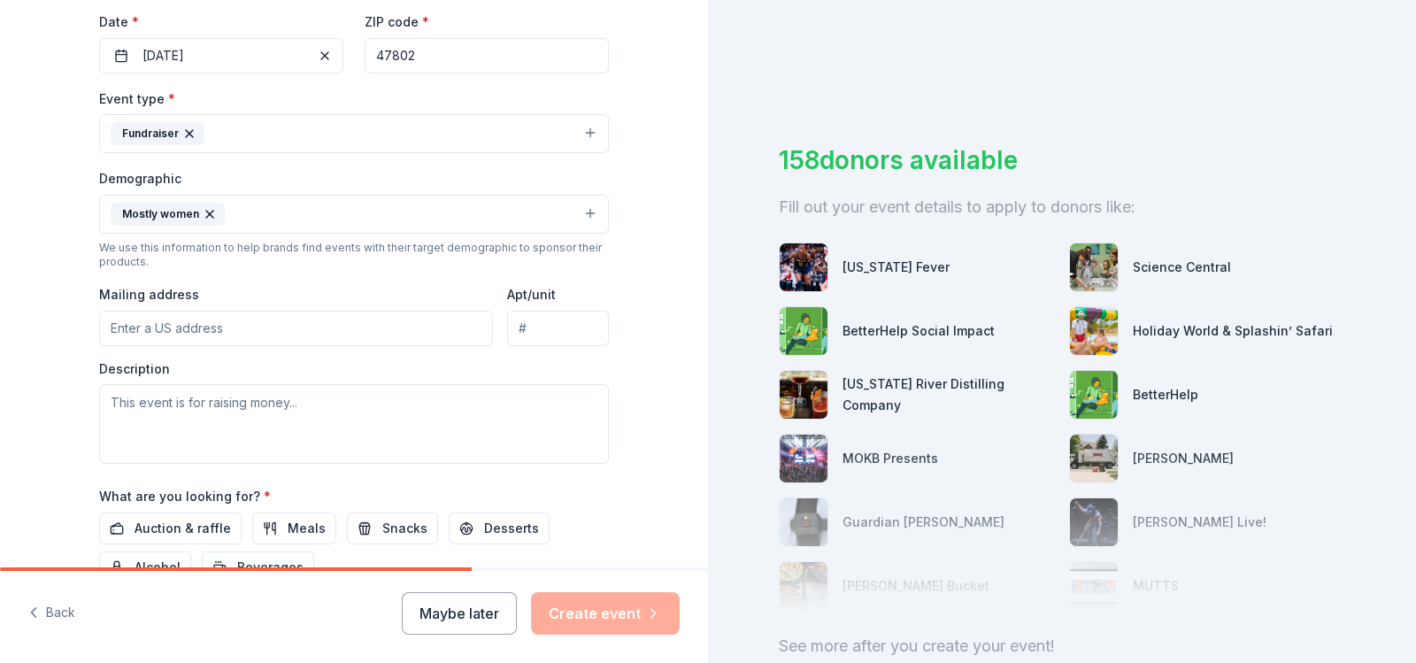
click at [279, 331] on input "Mailing address" at bounding box center [296, 328] width 394 height 35
type input "10131 S. Edison Pl"
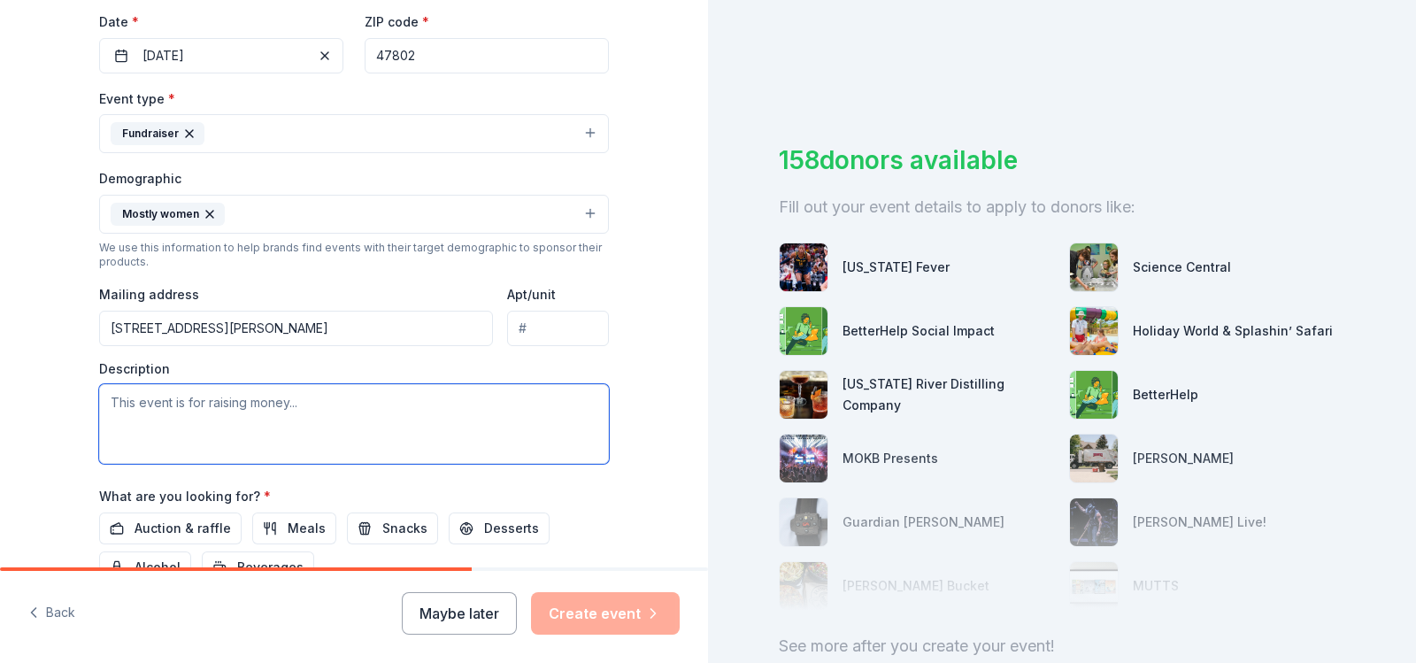
click at [457, 413] on textarea at bounding box center [354, 424] width 510 height 80
click at [439, 405] on textarea "The Wabash Valley Horsemen's Association is a not for frofit organization that …" at bounding box center [354, 424] width 510 height 80
click at [211, 419] on textarea "The Wabash Valley Horsemen's Association is a not for profit organization that …" at bounding box center [354, 424] width 510 height 80
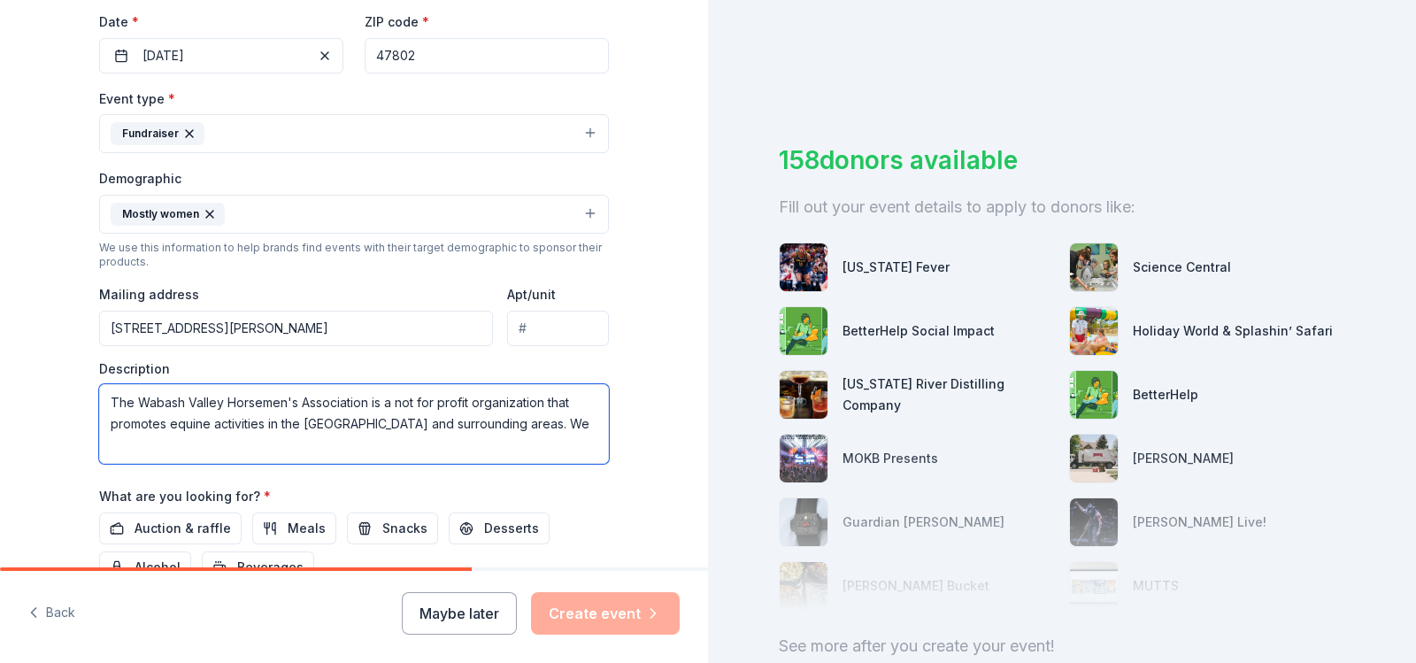
click at [161, 426] on textarea "The Wabash Valley Horsemen's Association is a not for profit organization that …" at bounding box center [354, 424] width 510 height 80
click at [198, 450] on textarea "The Wabash Valley Horsemen's Association is a not for profit organization that …" at bounding box center [354, 424] width 510 height 80
click at [450, 450] on textarea "The Wabash Valley Horsemen's Association is a not for profit organization that …" at bounding box center [354, 424] width 510 height 80
click at [558, 450] on textarea "The Wabash Valley Horsemen's Association is a not for profit organization that …" at bounding box center [354, 424] width 510 height 80
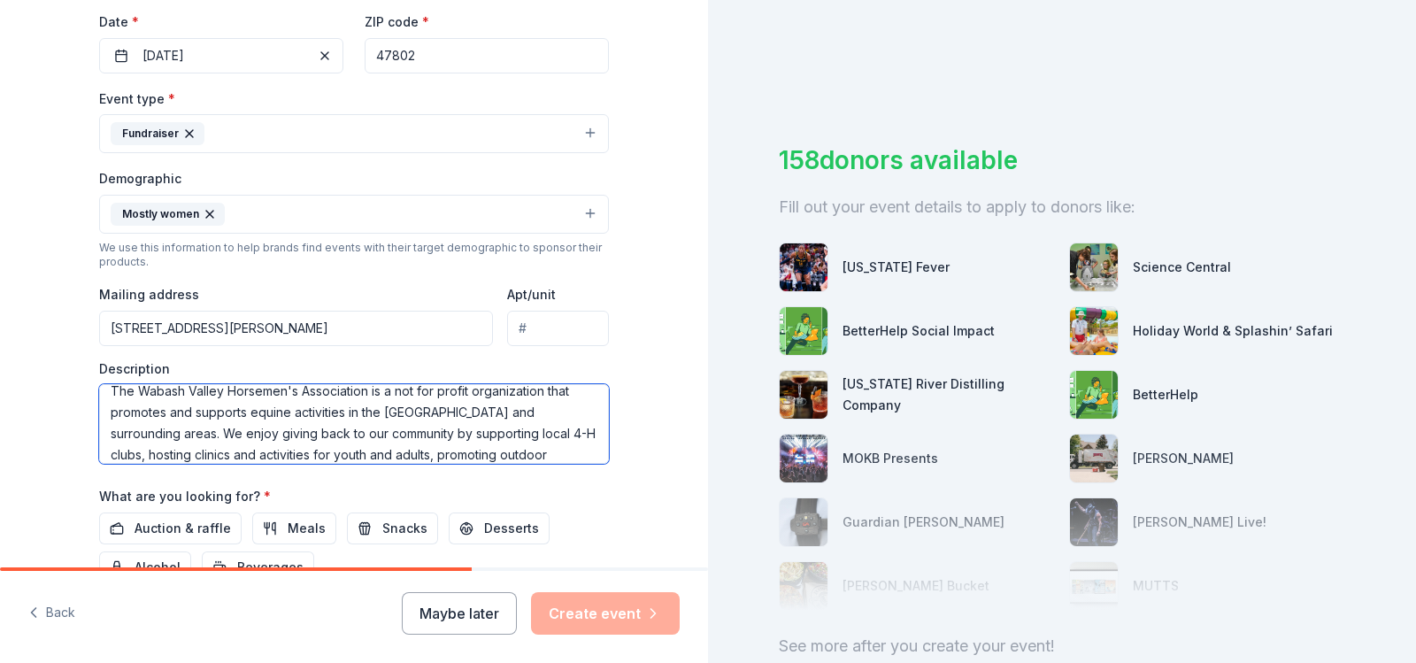
scroll to position [33, 0]
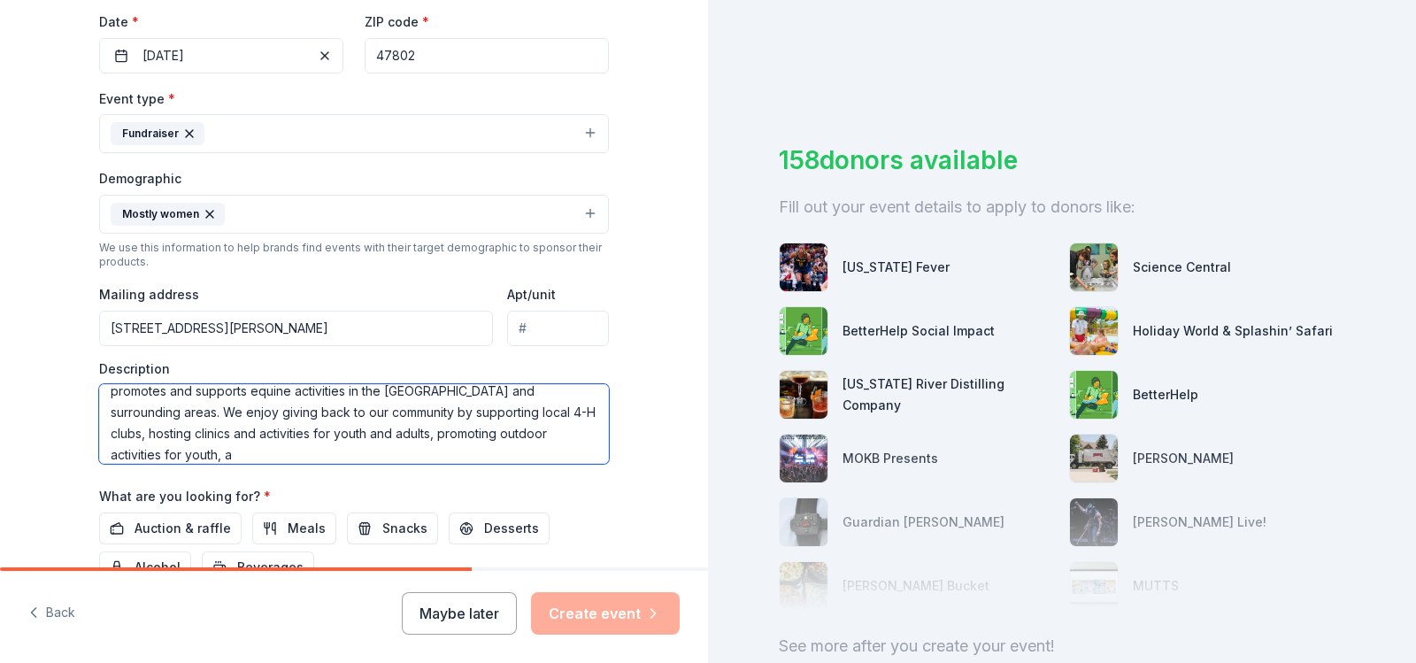
click at [391, 436] on textarea "The Wabash Valley Horsemen's Association is a not for profit organization that …" at bounding box center [354, 424] width 510 height 80
click at [270, 454] on textarea "The Wabash Valley Horsemen's Association is a not for profit organization that …" at bounding box center [354, 424] width 510 height 80
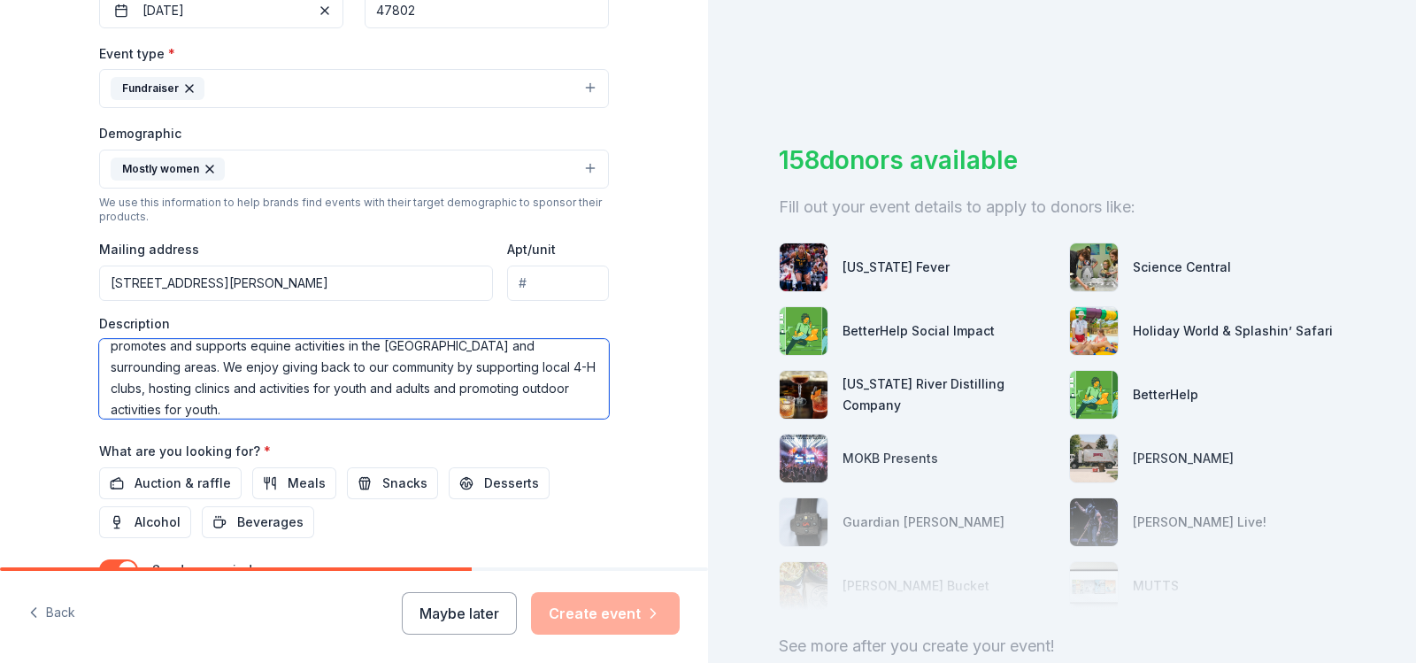
scroll to position [531, 0]
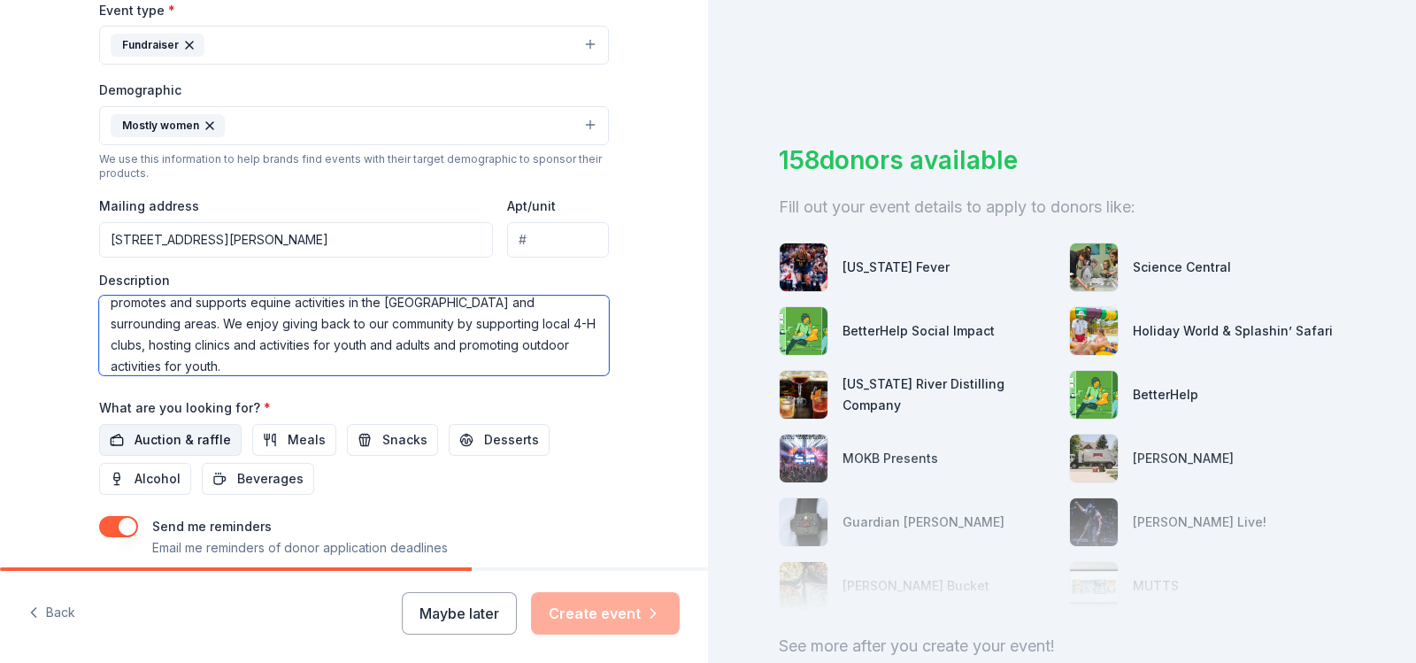
type textarea "The Wabash Valley Horsemen's Association is a not for profit organization that …"
click at [178, 429] on span "Auction & raffle" at bounding box center [182, 439] width 96 height 21
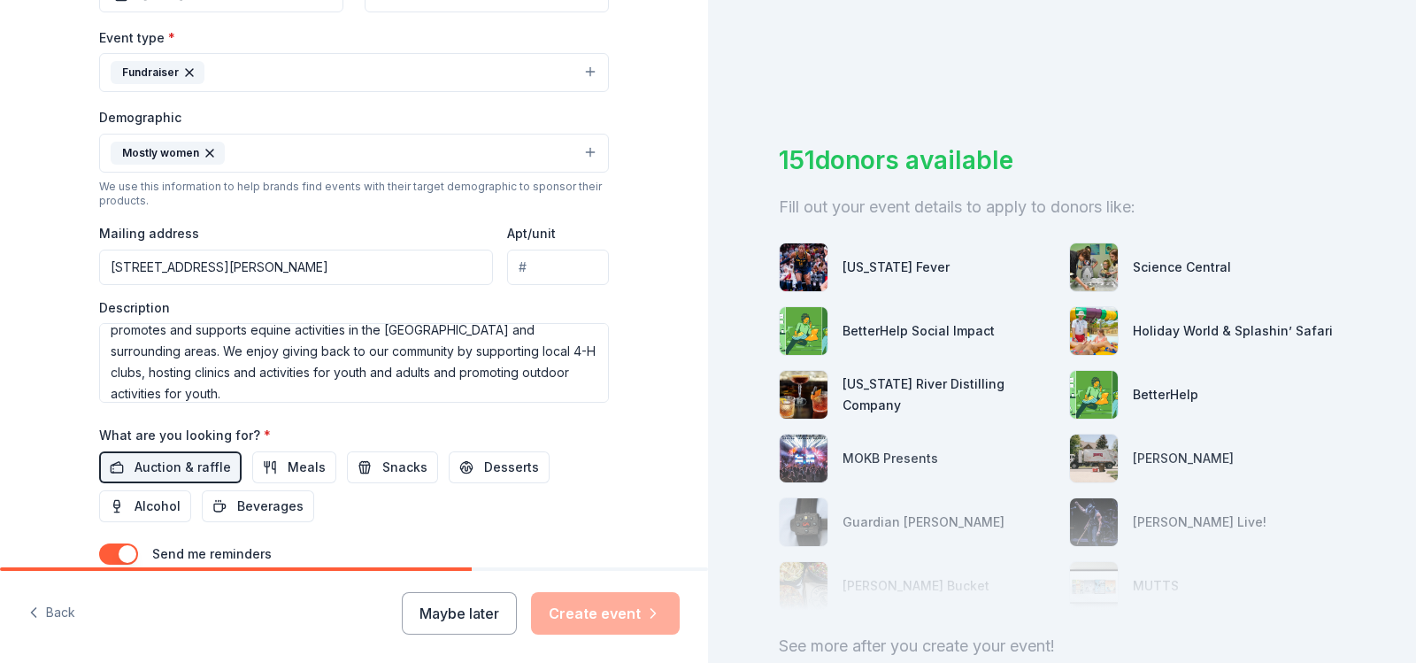
scroll to position [462, 0]
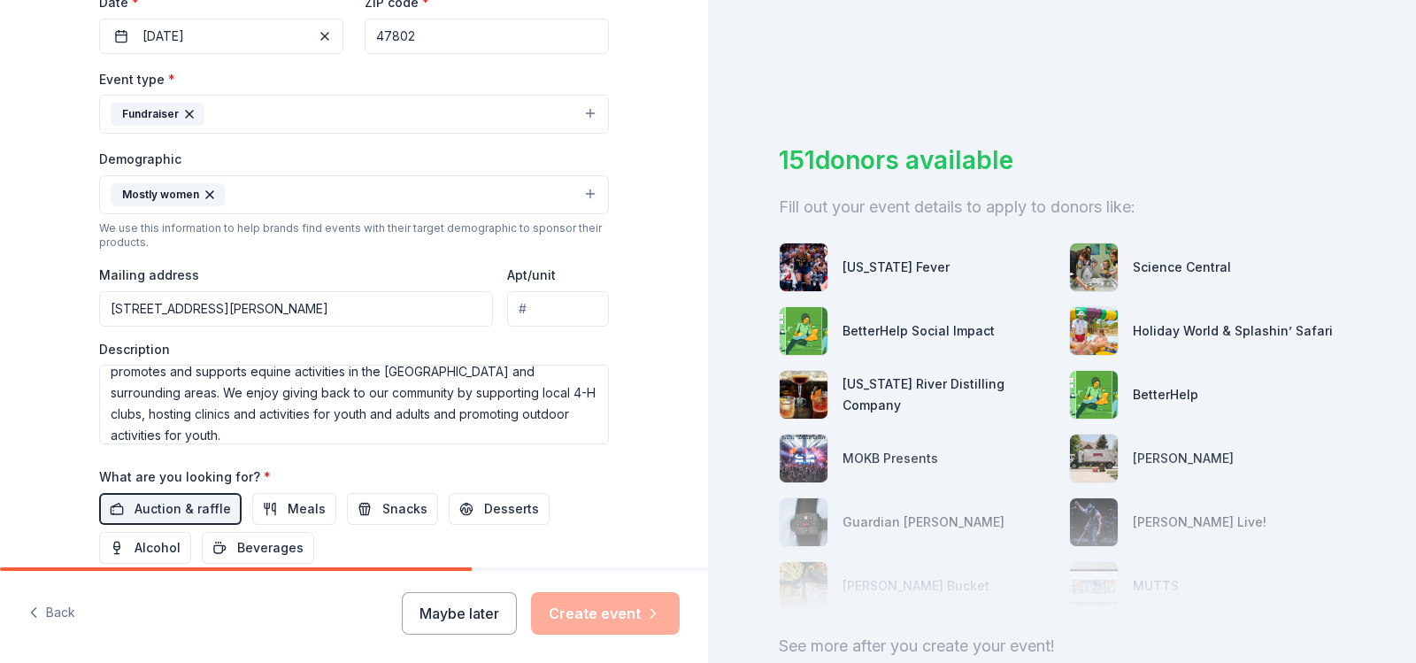
click at [336, 307] on input "10131 S. Edison Pl" at bounding box center [296, 308] width 394 height 35
click at [370, 258] on div "Event type * Fundraiser Demographic Mostly women We use this information to hel…" at bounding box center [354, 256] width 510 height 376
click at [339, 325] on input "10131 S. Edison Pl" at bounding box center [296, 308] width 394 height 35
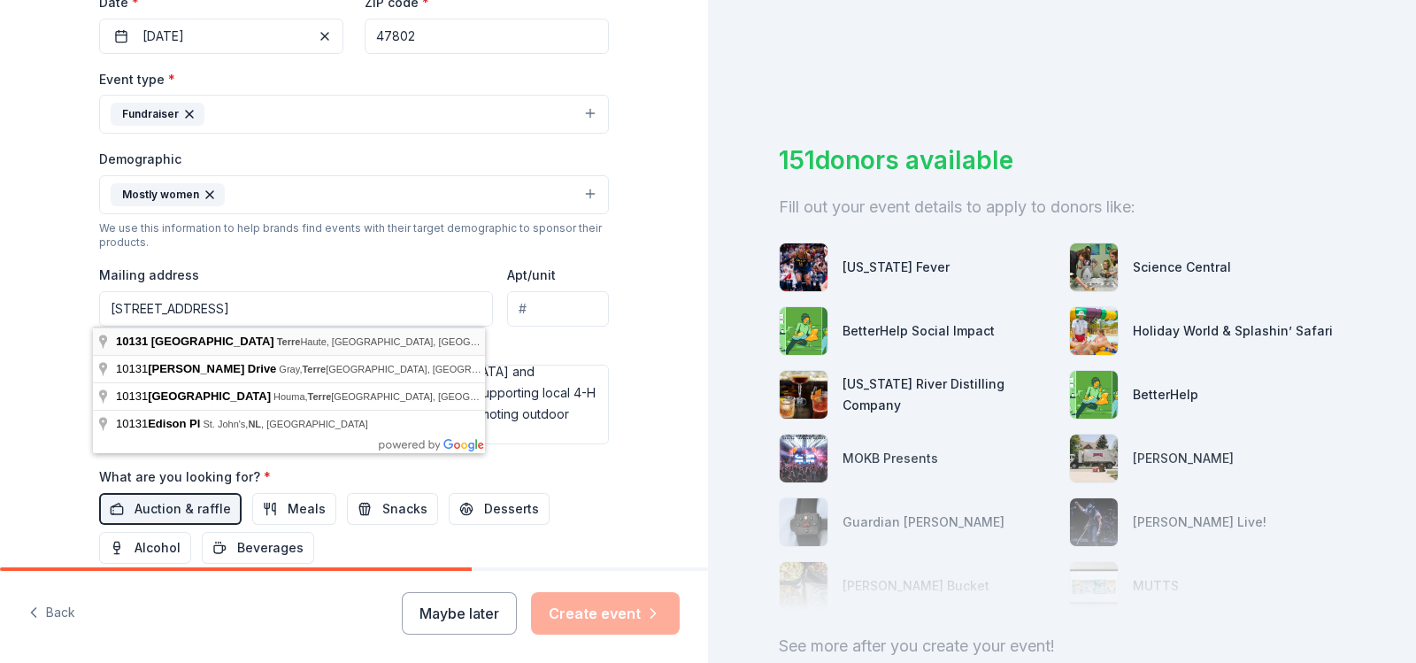
type input "10131 South Edison Place, Terre Haute, IN, 47802"
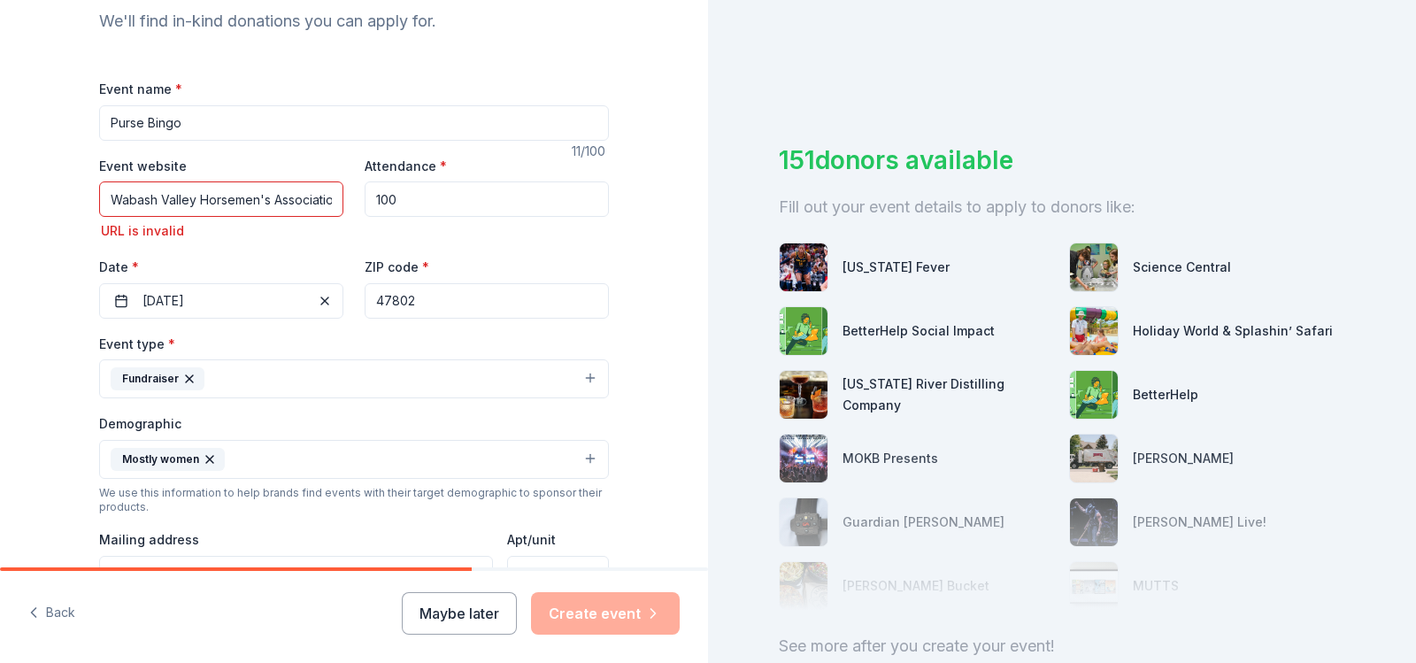
scroll to position [196, 0]
click at [310, 207] on input "Wabash Valley Horsemen's Association on Facebook" at bounding box center [221, 199] width 244 height 35
drag, startPoint x: 318, startPoint y: 190, endPoint x: 314, endPoint y: 211, distance: 21.5
click at [318, 192] on input "Wabash Valley Horsemen's Association on Facebook" at bounding box center [221, 199] width 244 height 35
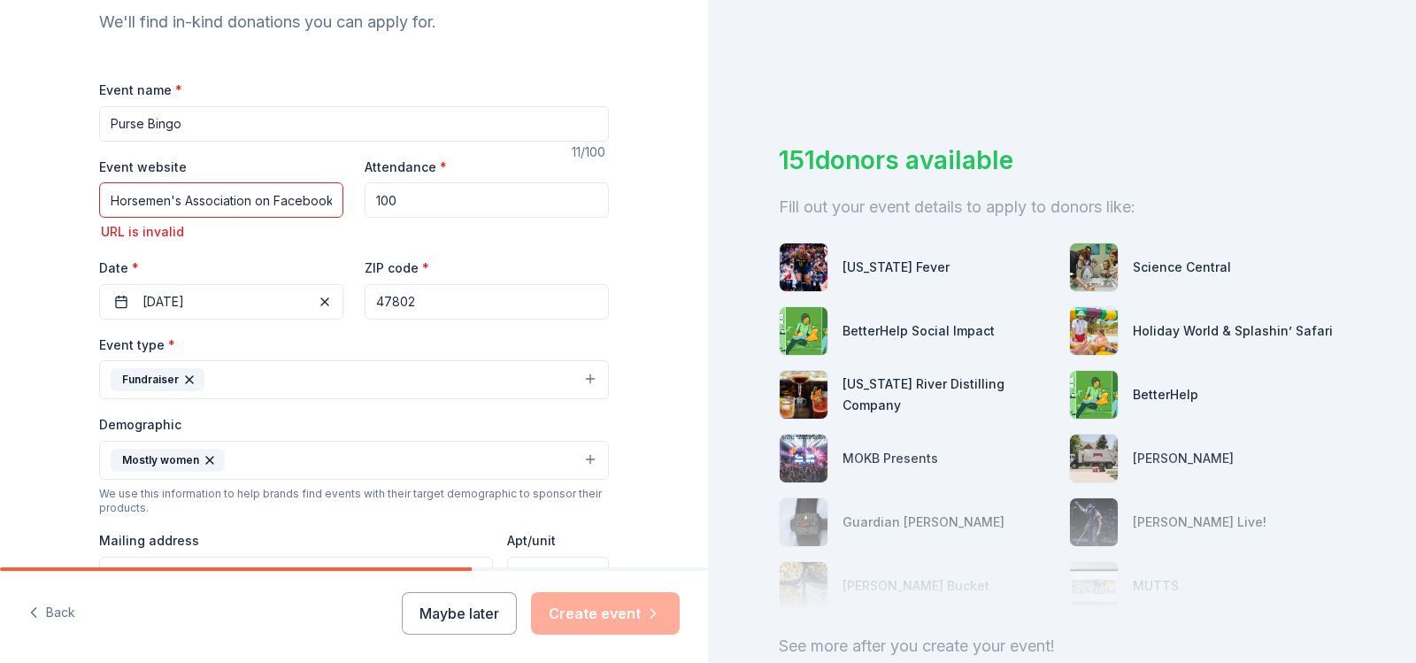
drag, startPoint x: 104, startPoint y: 198, endPoint x: 334, endPoint y: 209, distance: 231.2
click at [334, 209] on input "Wabash Valley Horsemen's Association on Facebook" at bounding box center [221, 199] width 244 height 35
type input "www.fACEBOOK.COM/PROFILE.PHP?id=100057484448195"
click at [325, 247] on div "Event website www.fACEBOOK.COM/PROFILE.PHP?id=100057484448195 URL is invalid At…" at bounding box center [354, 238] width 510 height 164
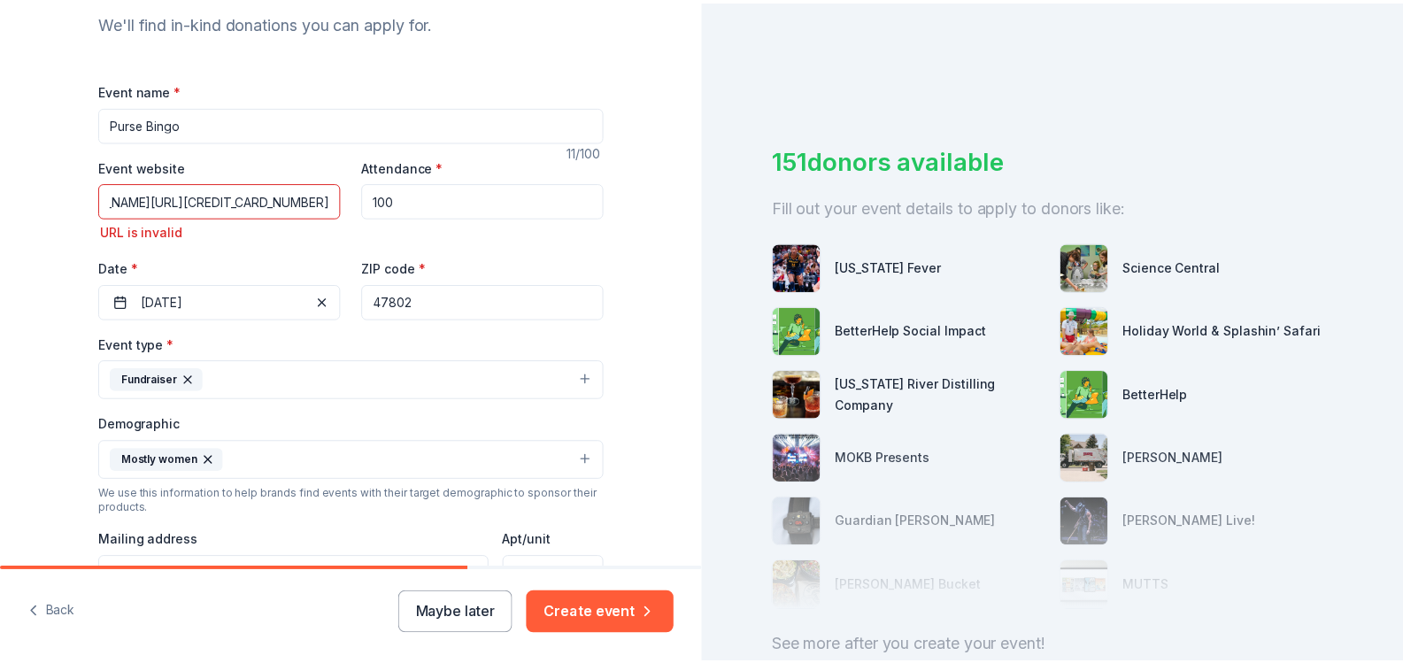
scroll to position [0, 0]
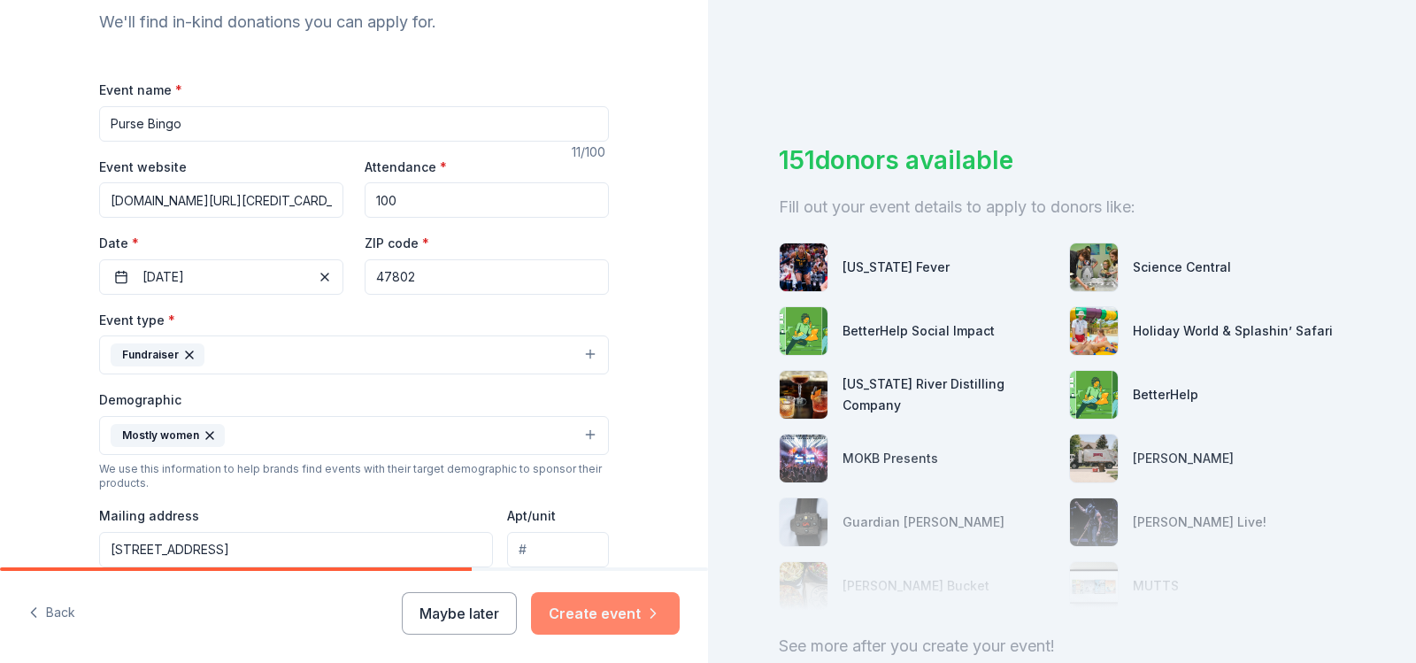
click at [611, 620] on button "Create event" at bounding box center [605, 613] width 149 height 42
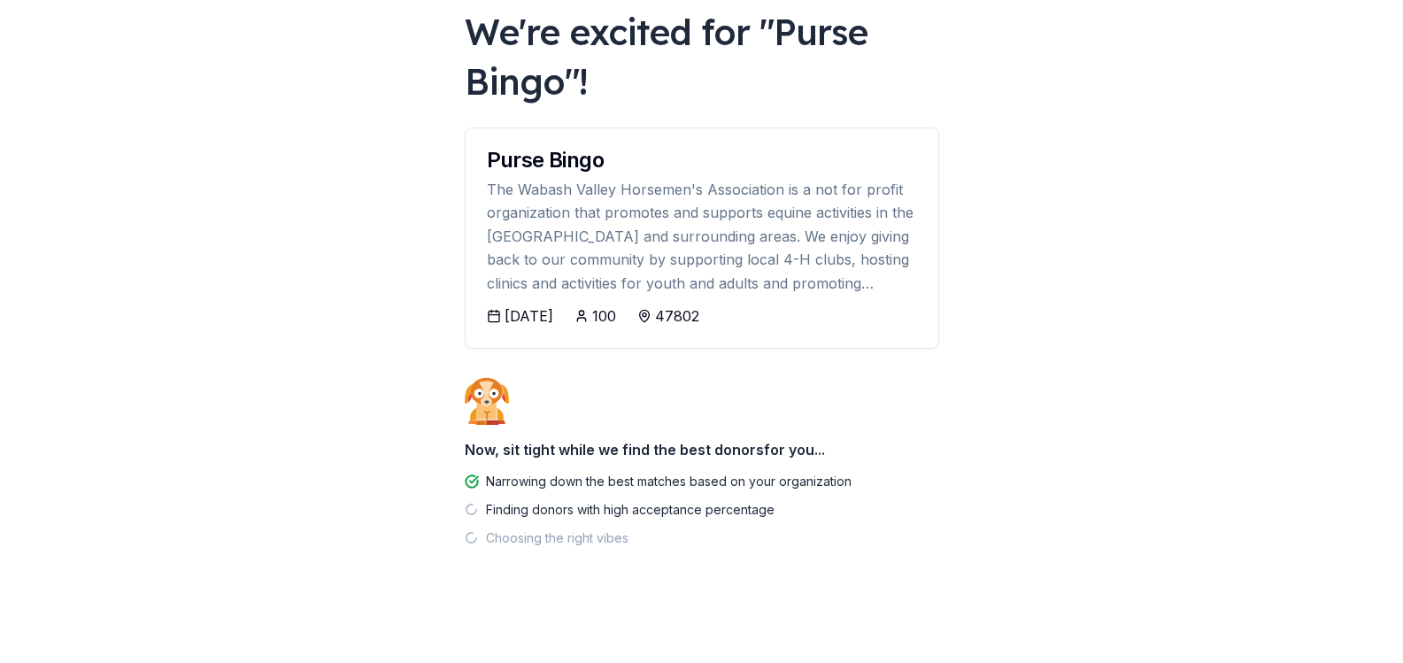
scroll to position [108, 0]
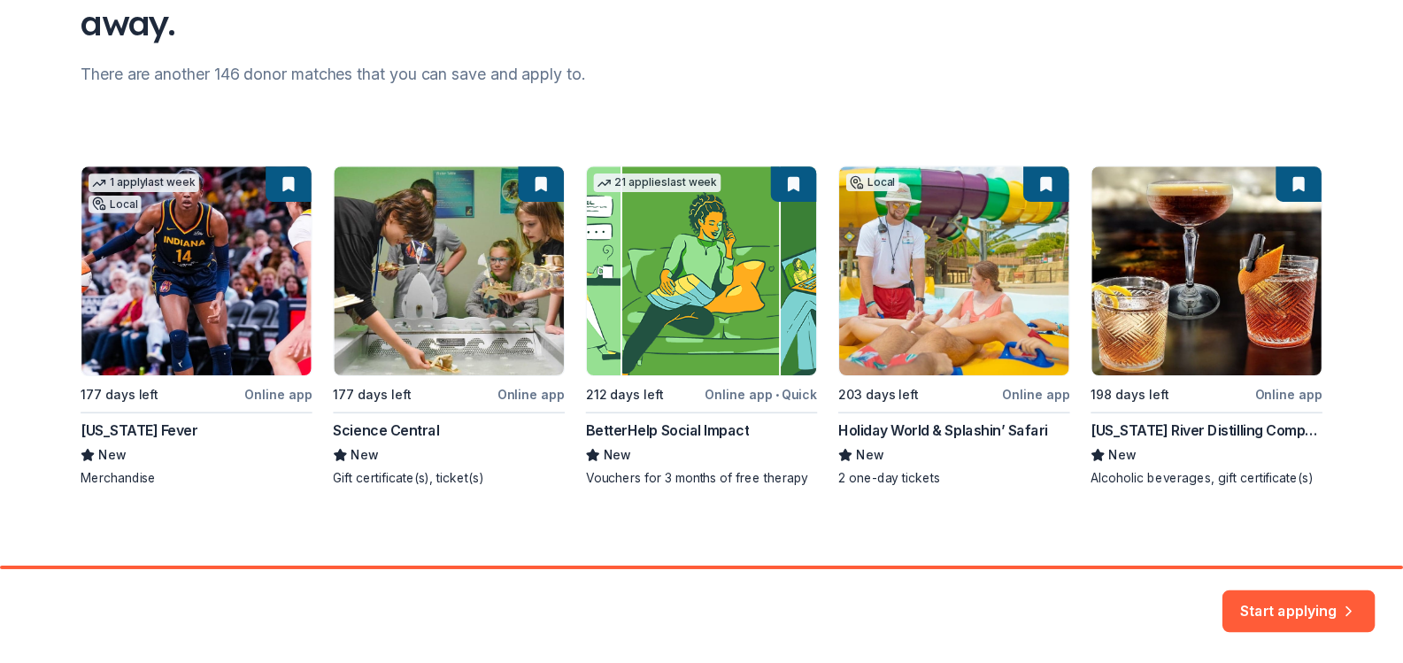
scroll to position [202, 0]
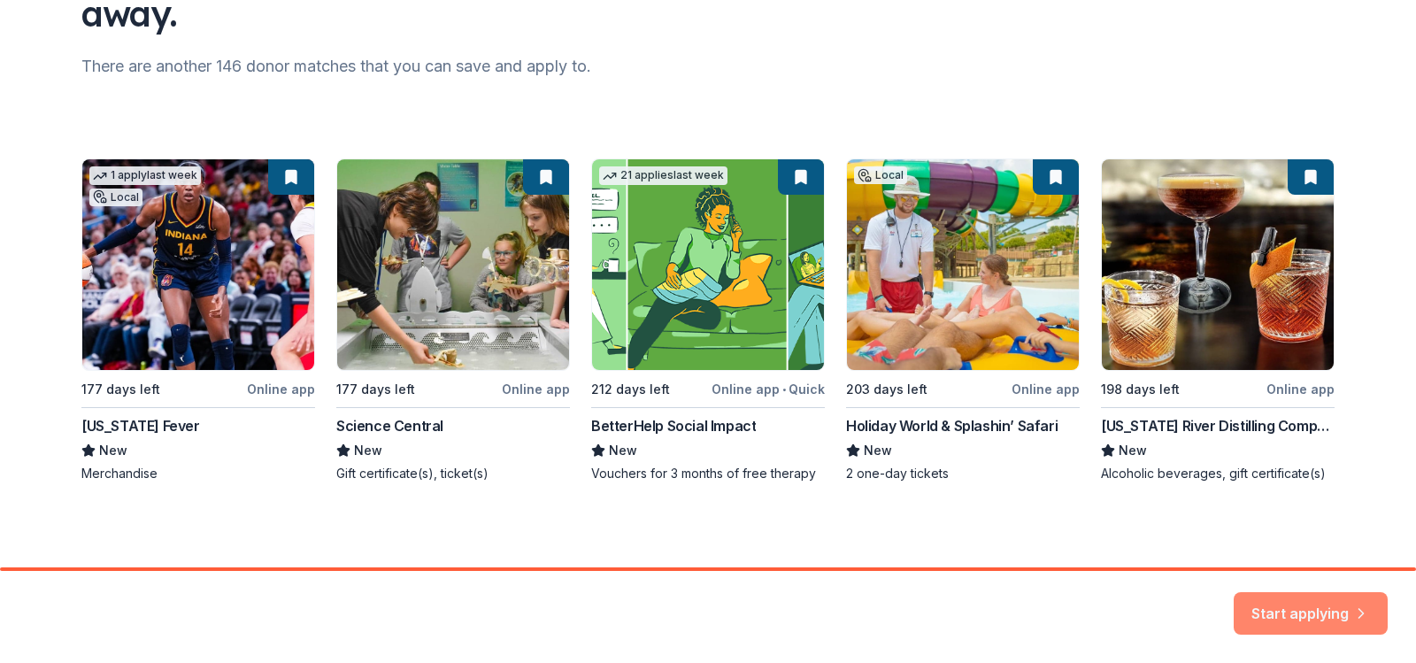
click at [1333, 616] on button "Start applying" at bounding box center [1310, 603] width 154 height 42
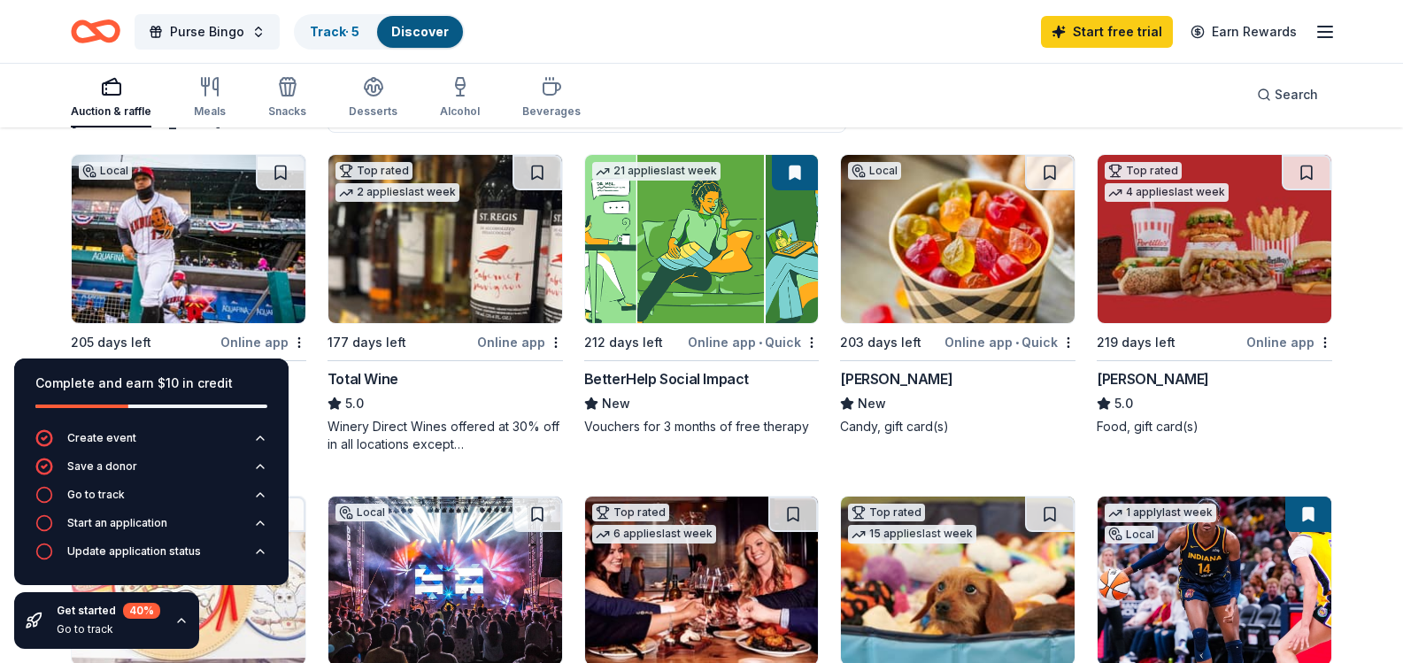
scroll to position [177, 0]
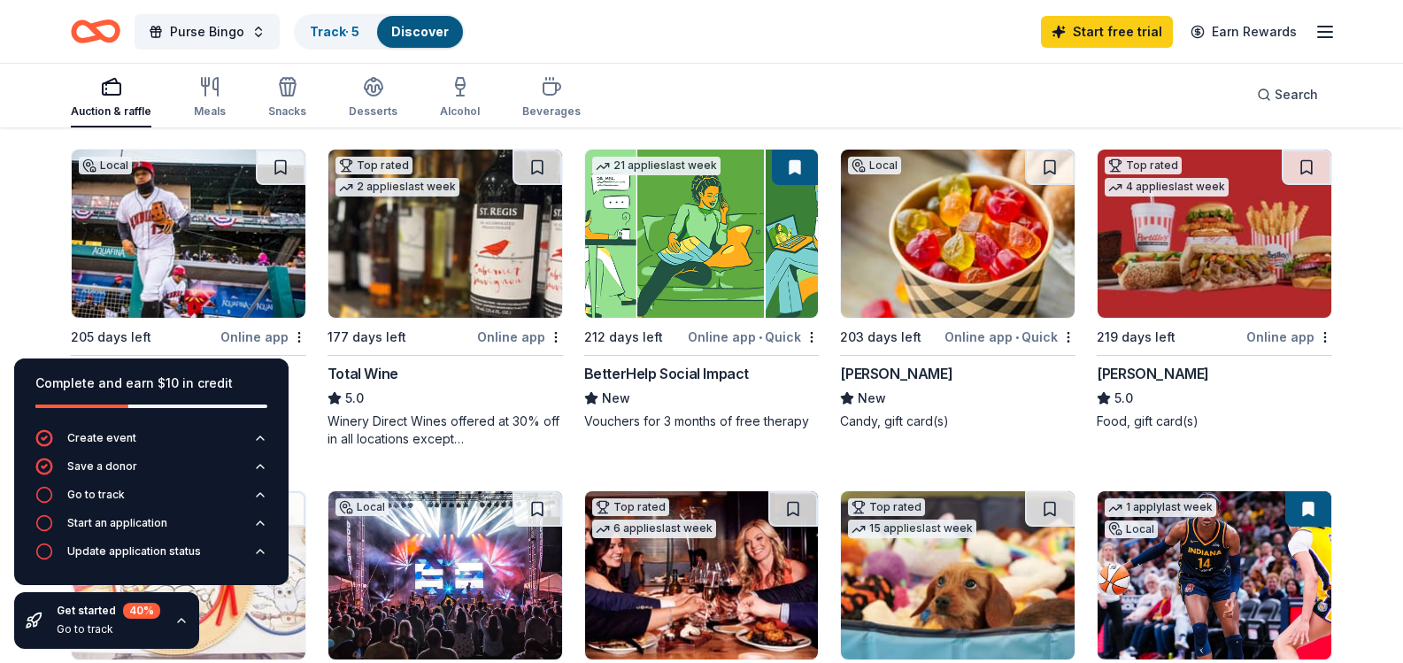
click at [48, 493] on icon "button" at bounding box center [44, 495] width 18 height 18
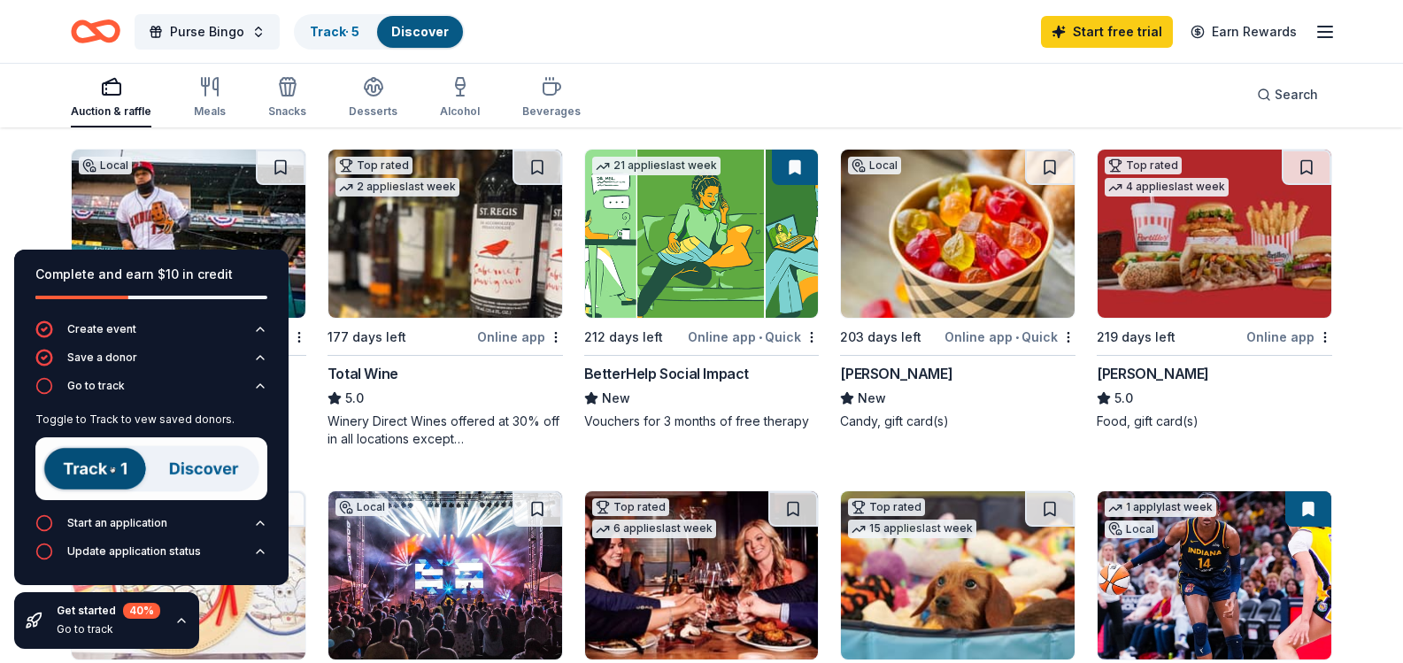
click at [25, 239] on div "Complete and earn $10 in credit Create event Save a donor Go to track Toggle to…" at bounding box center [151, 448] width 303 height 427
click at [255, 392] on icon "button" at bounding box center [260, 386] width 14 height 14
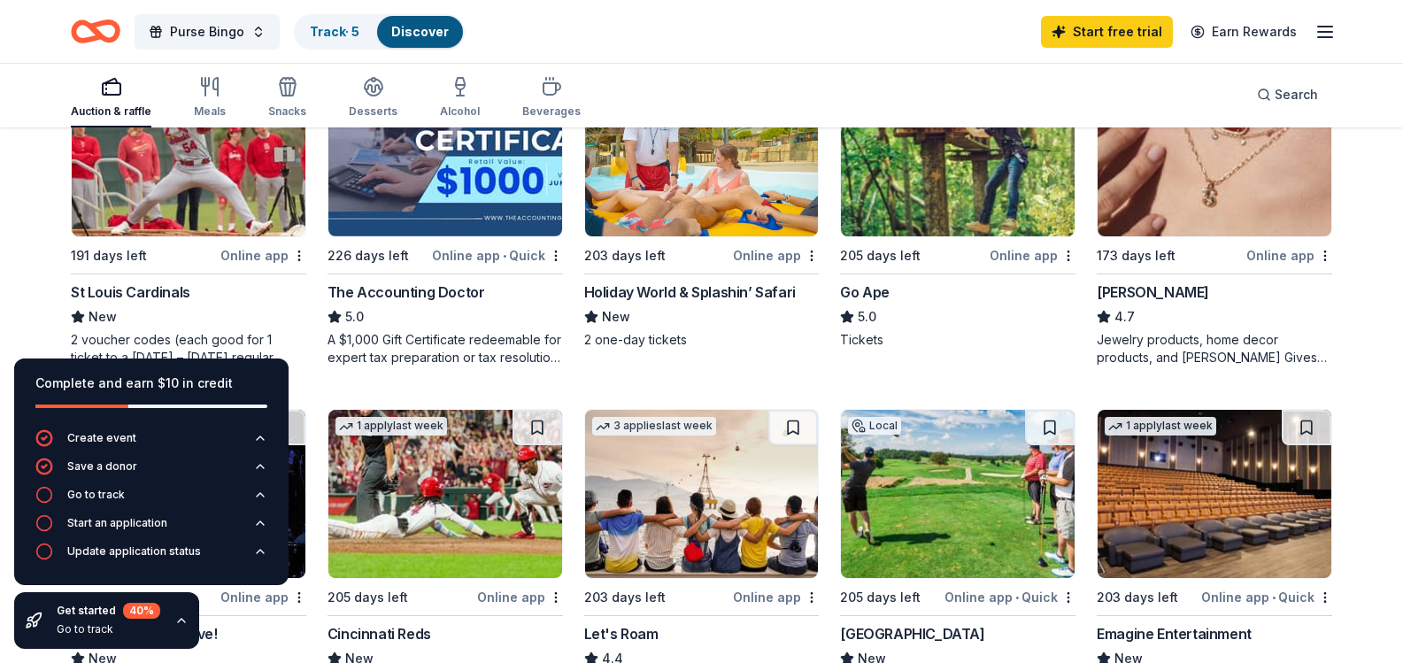
scroll to position [973, 0]
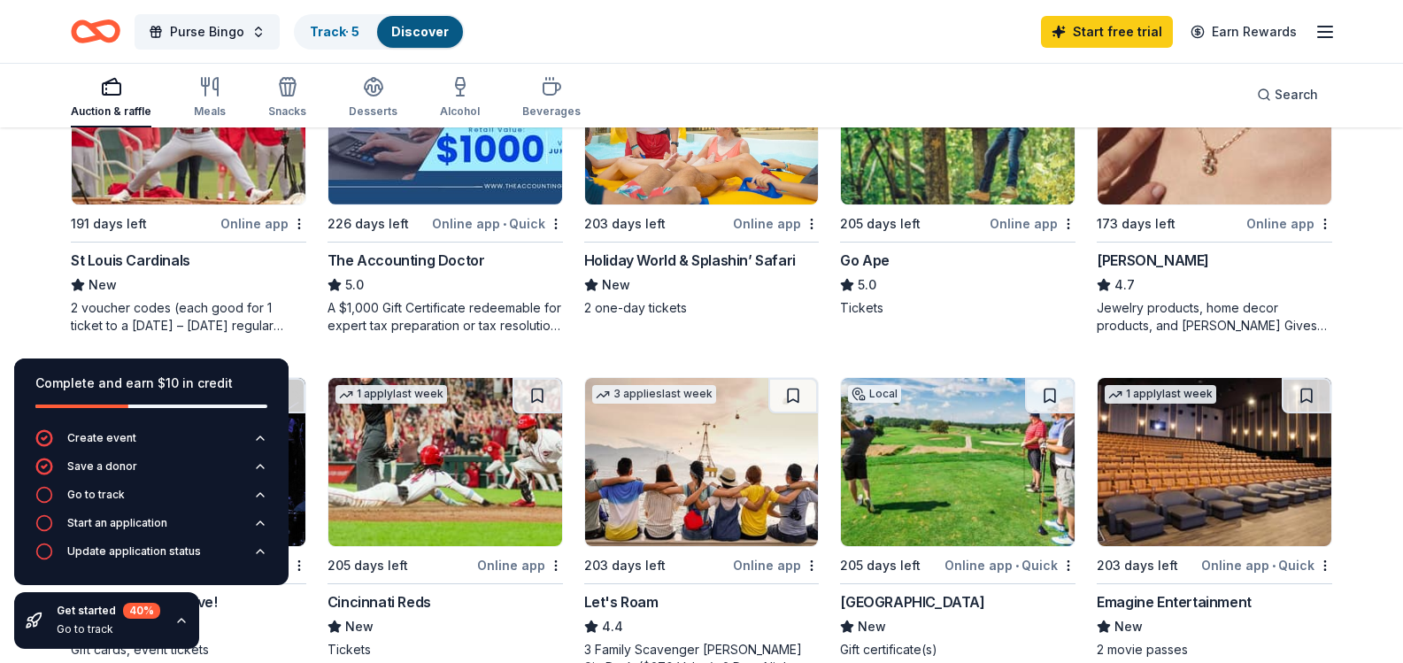
click at [719, 204] on img at bounding box center [702, 120] width 234 height 168
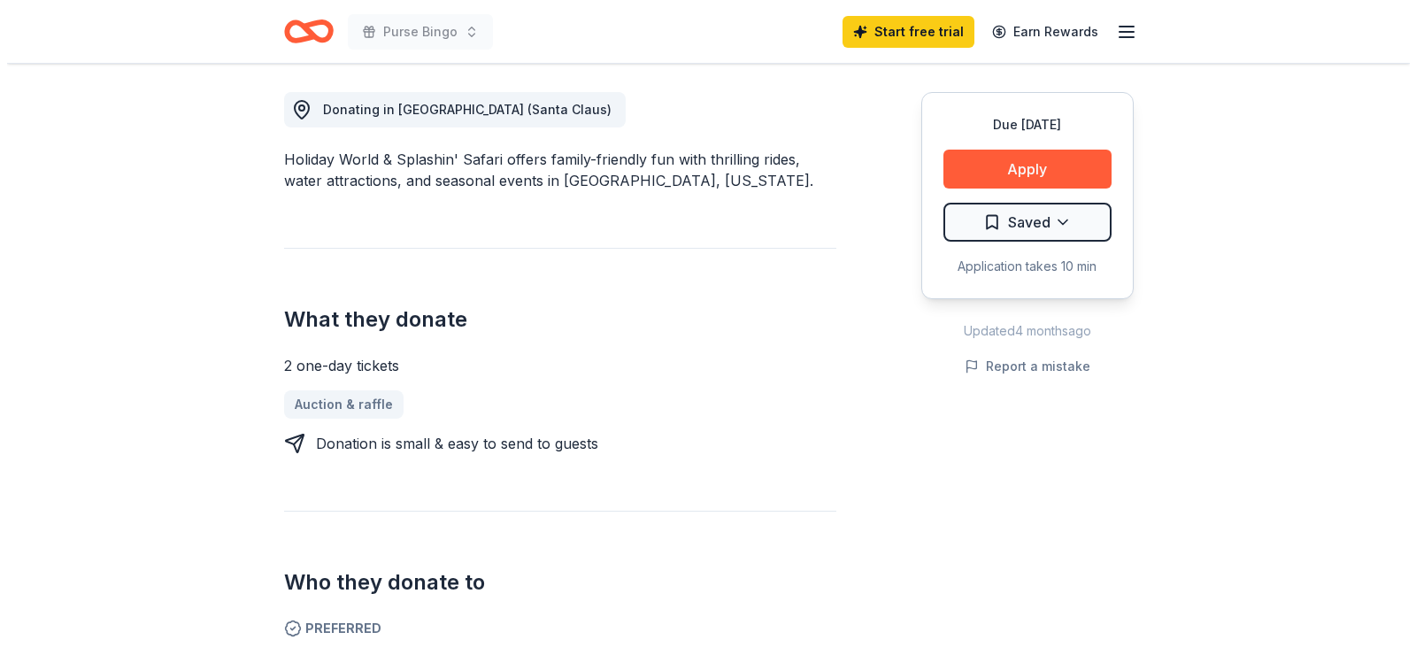
scroll to position [531, 0]
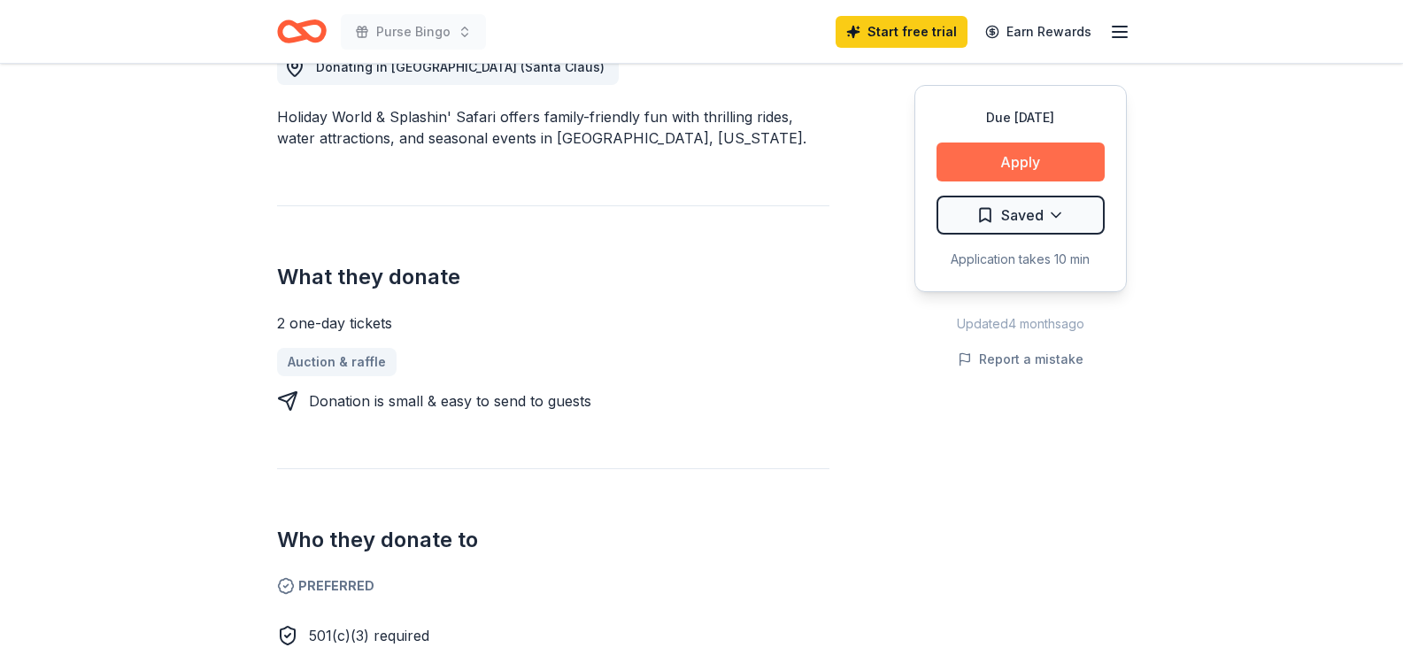
click at [1079, 164] on button "Apply" at bounding box center [1020, 161] width 168 height 39
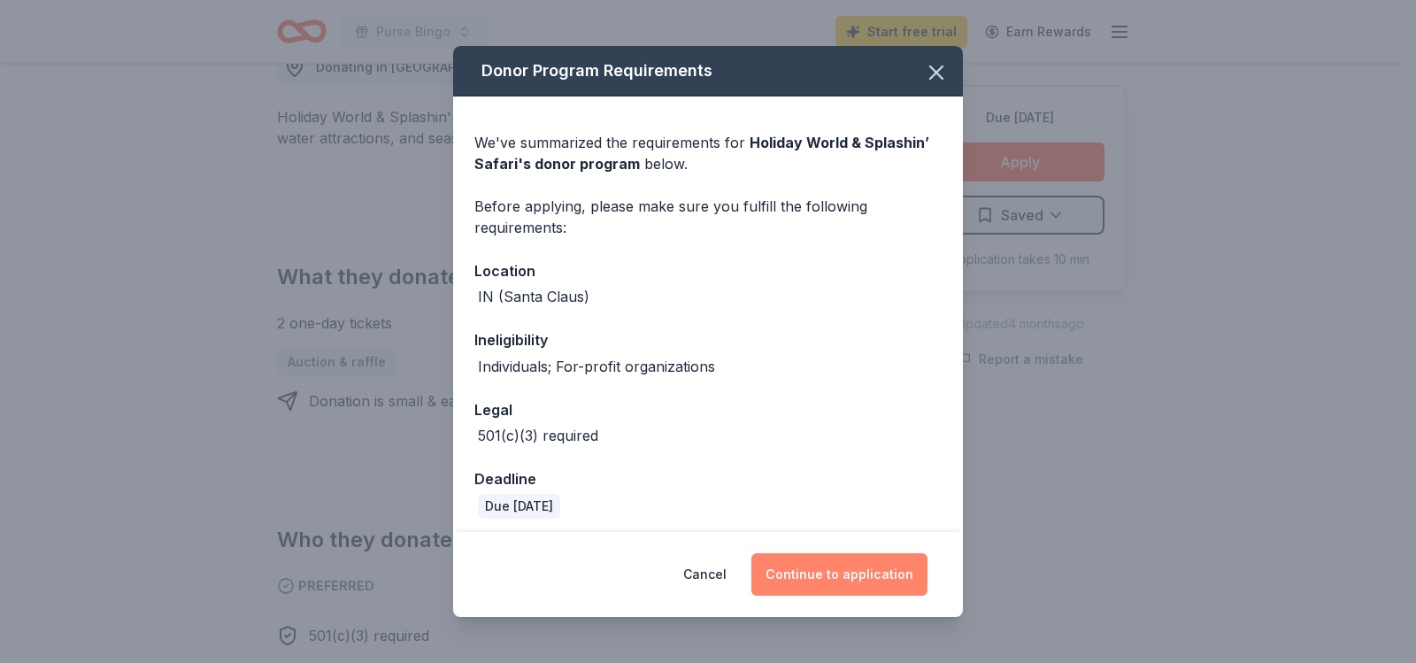
click at [876, 573] on button "Continue to application" at bounding box center [839, 574] width 176 height 42
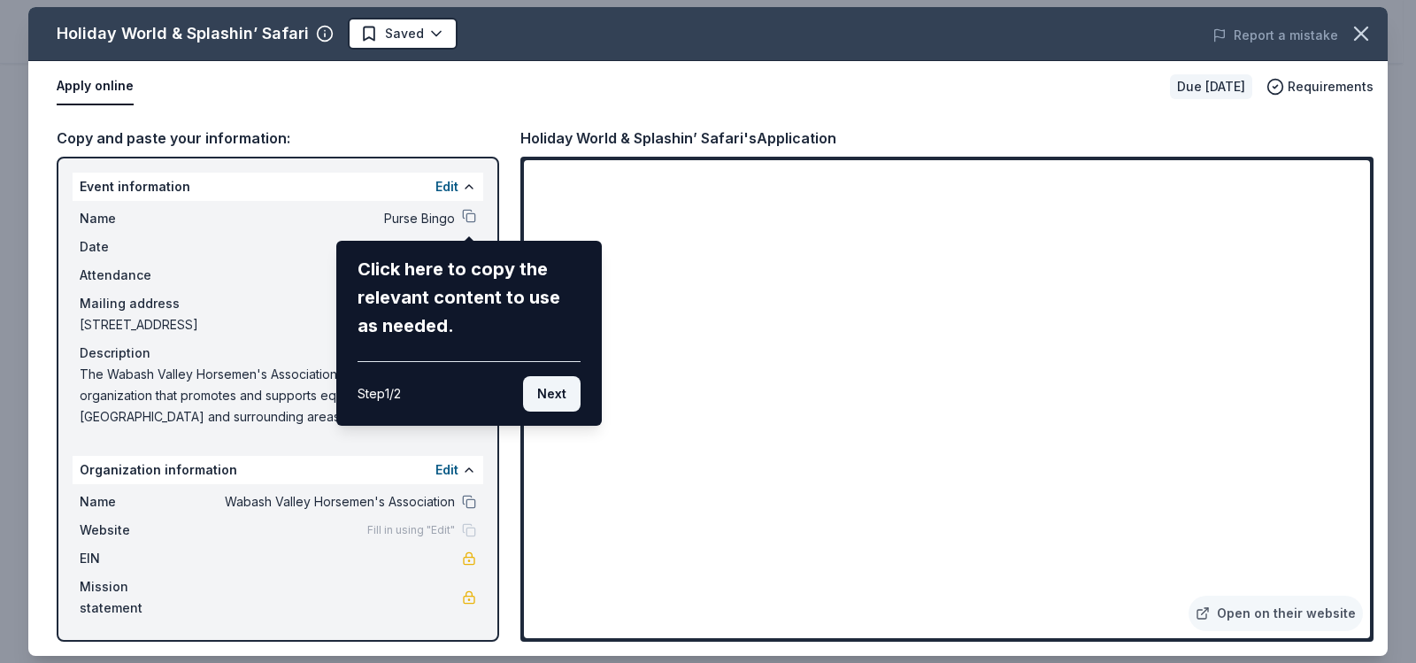
click at [559, 396] on button "Next" at bounding box center [552, 393] width 58 height 35
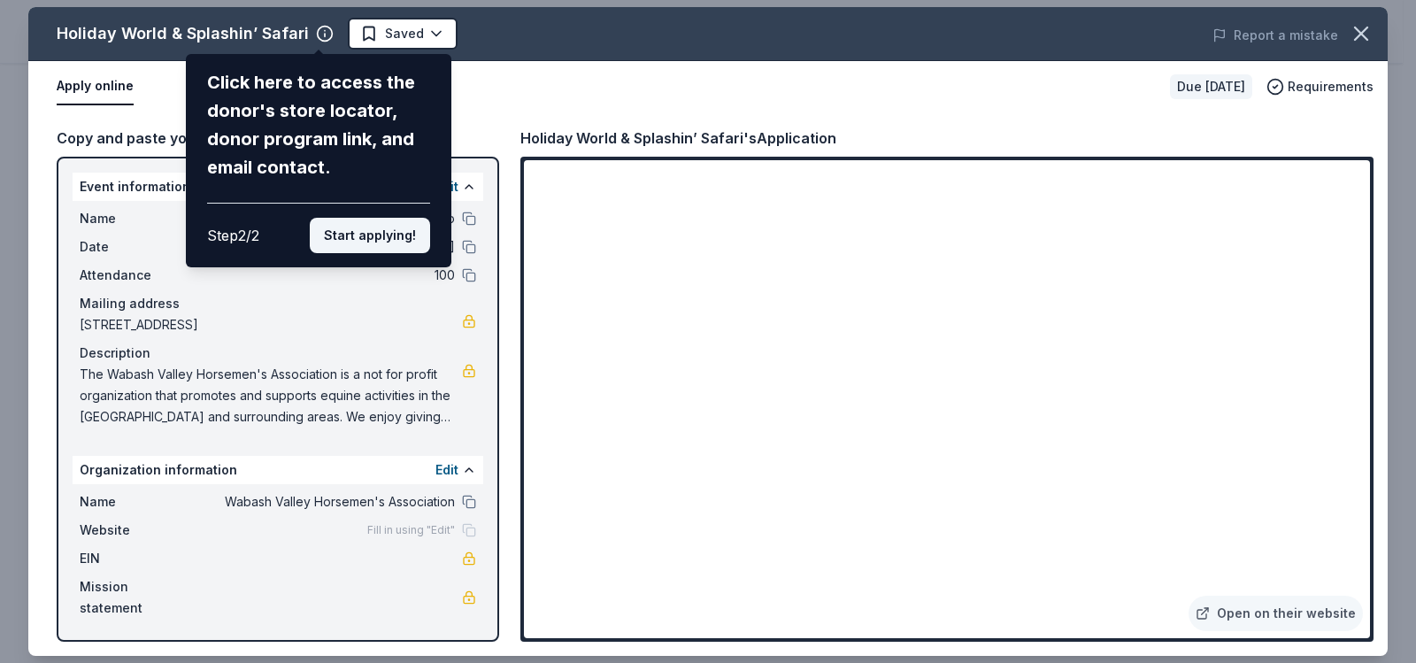
click at [391, 243] on button "Start applying!" at bounding box center [370, 235] width 120 height 35
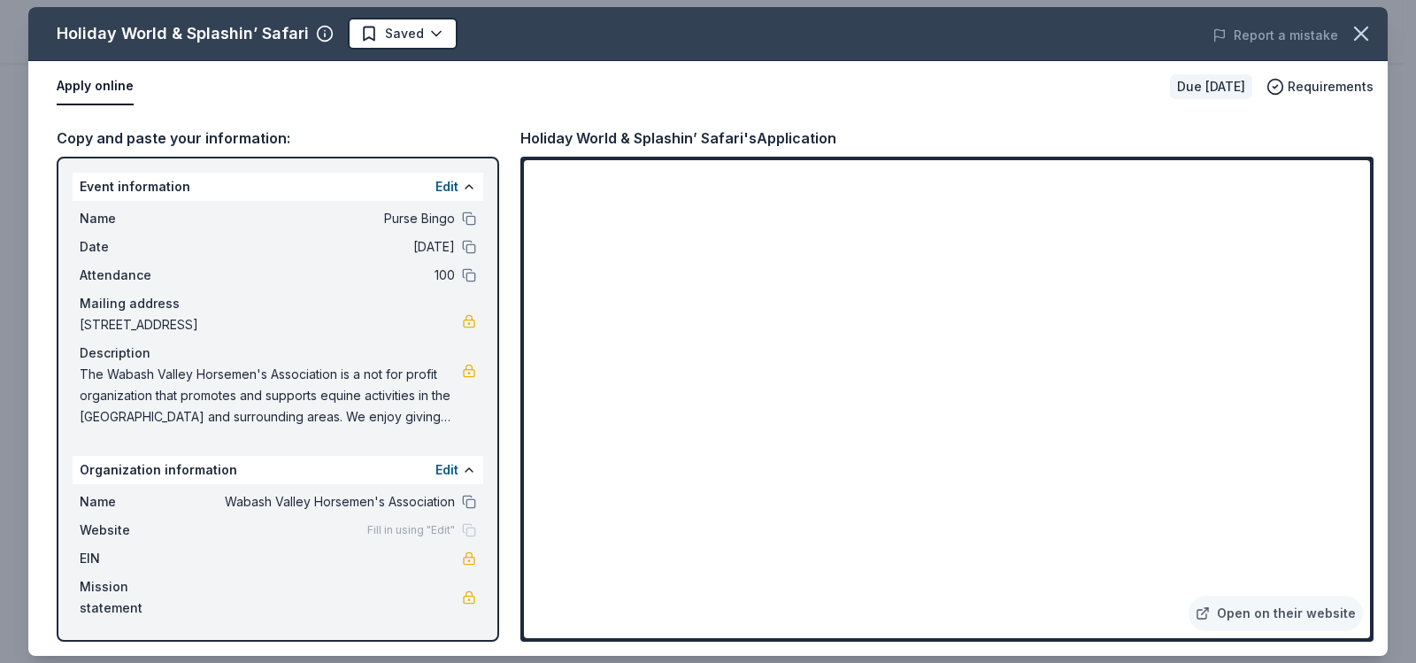
click at [924, 519] on div "Holiday World & Splashin’ Safari Saved Report a mistake Apply online Due [DATE]…" at bounding box center [707, 331] width 1359 height 649
